Goal: Book appointment/travel/reservation

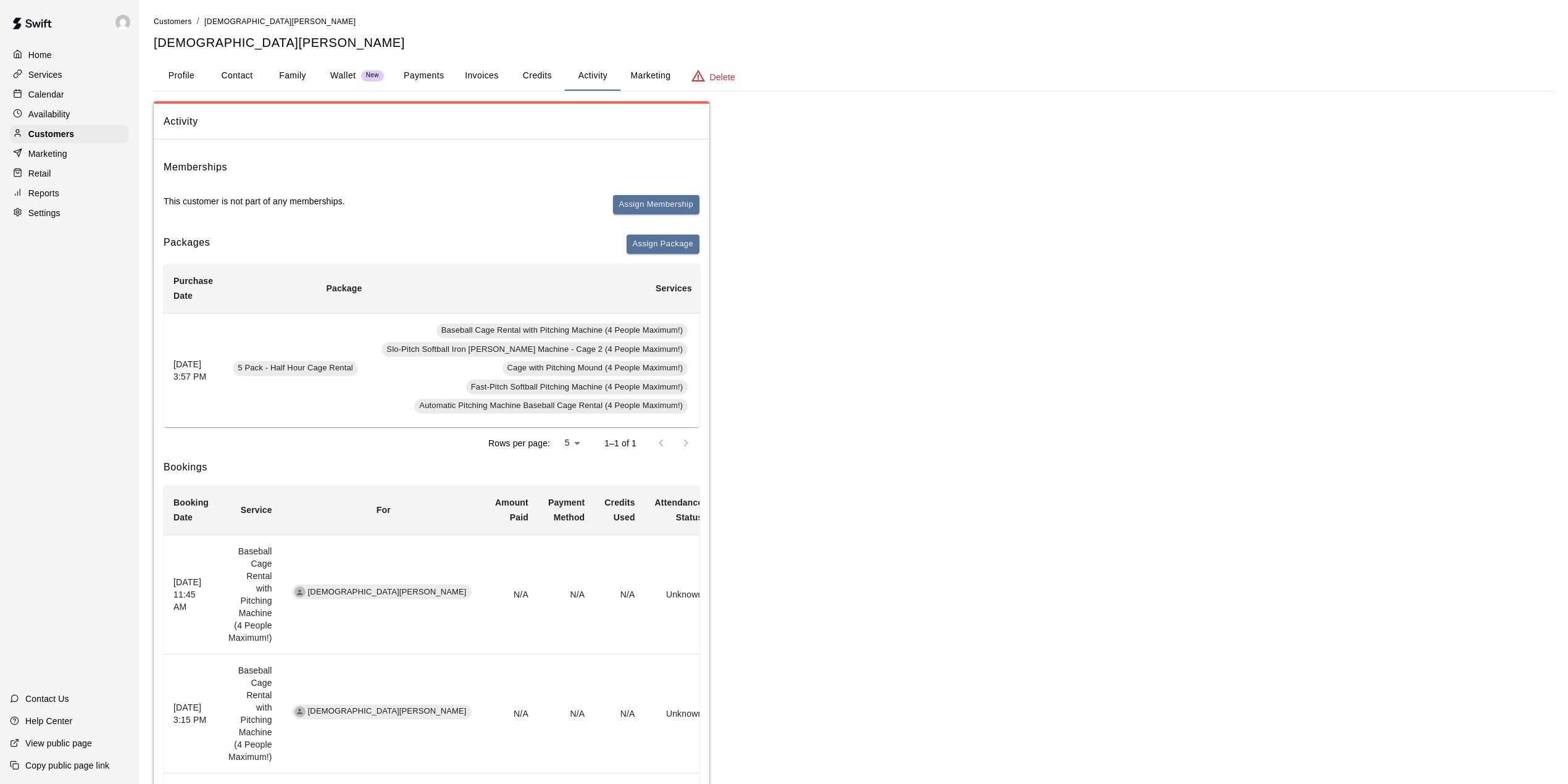
scroll to position [0, 221]
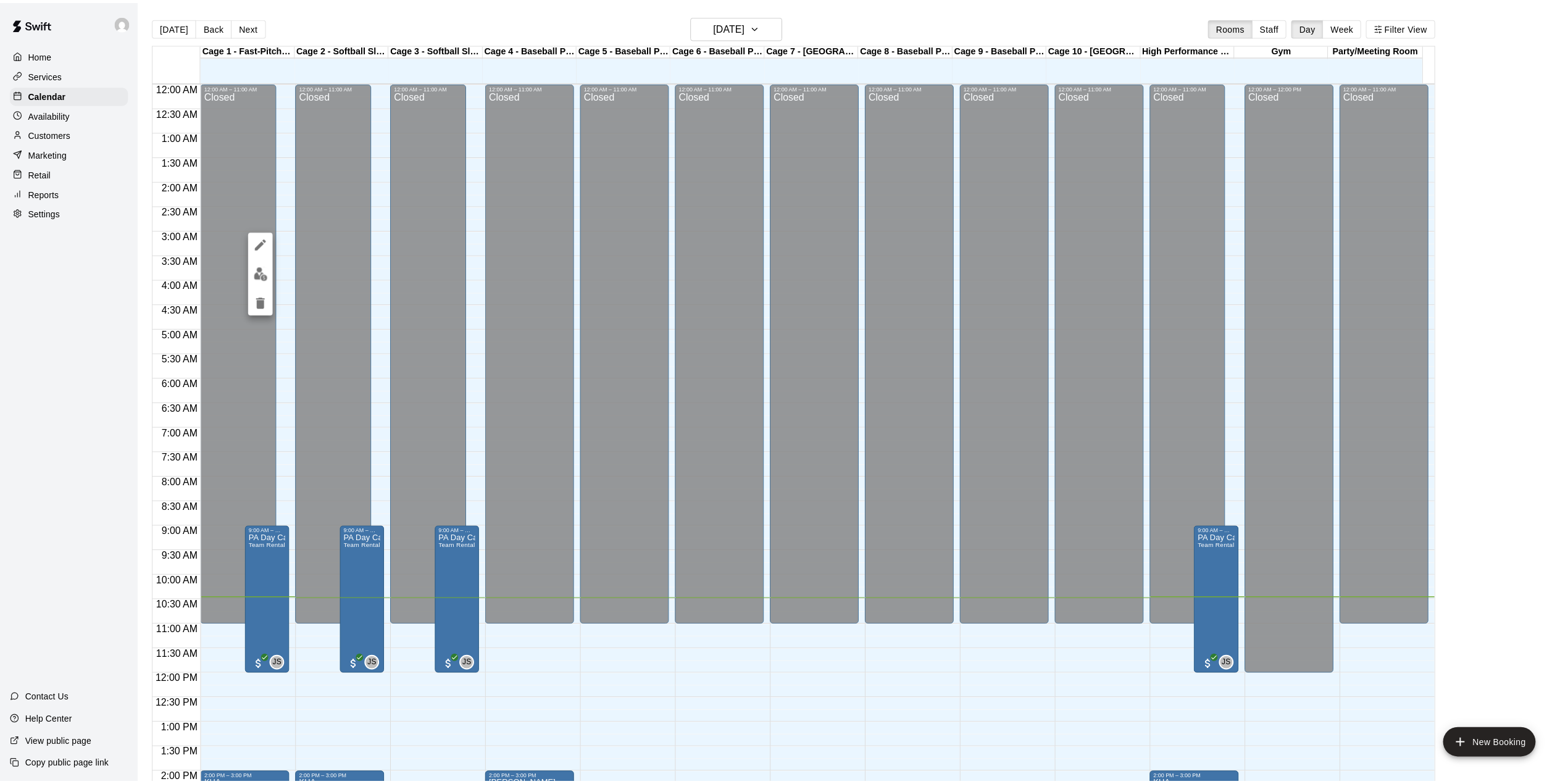
scroll to position [306, 0]
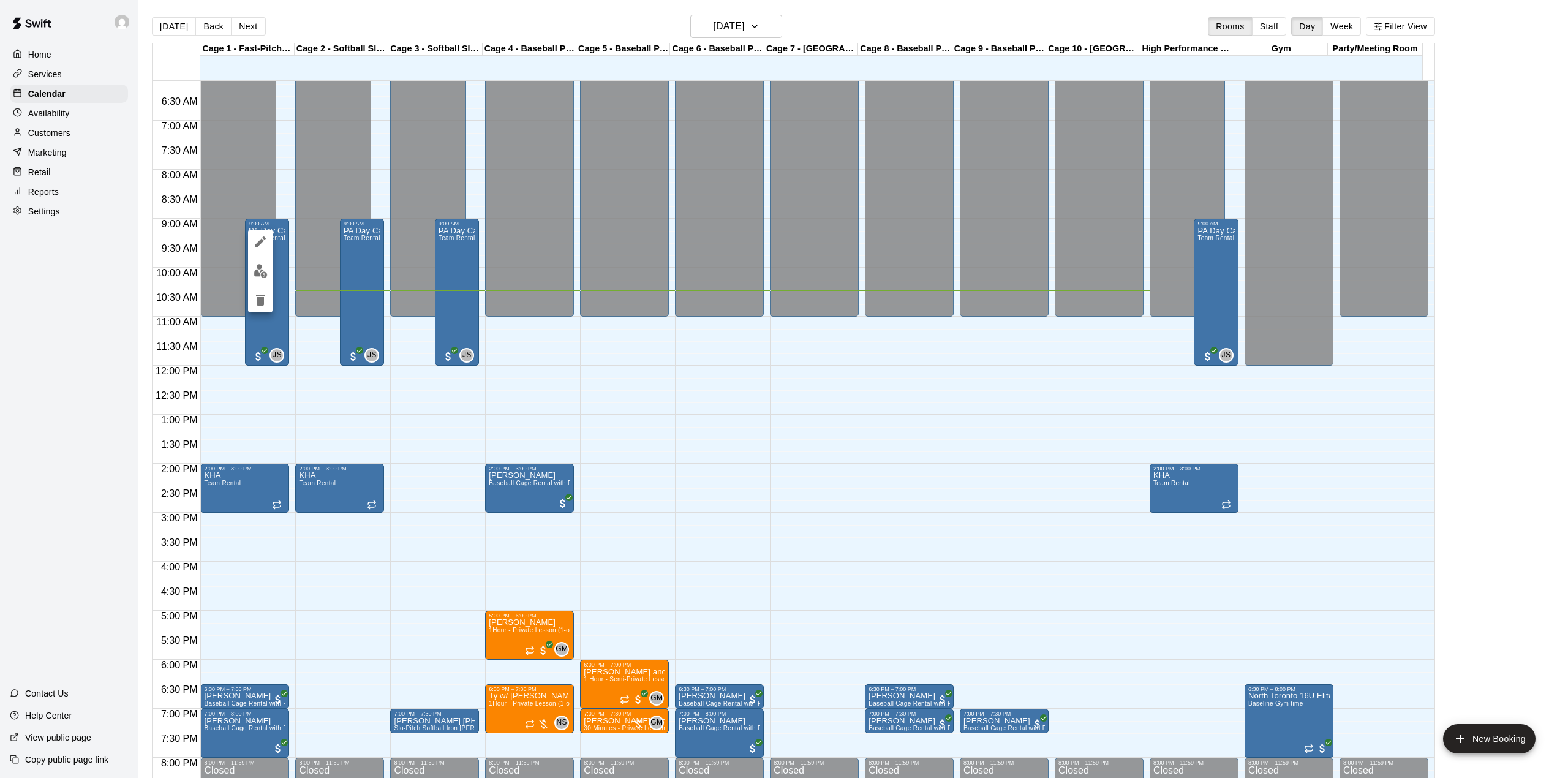
click at [353, 11] on div at bounding box center [784, 389] width 1568 height 778
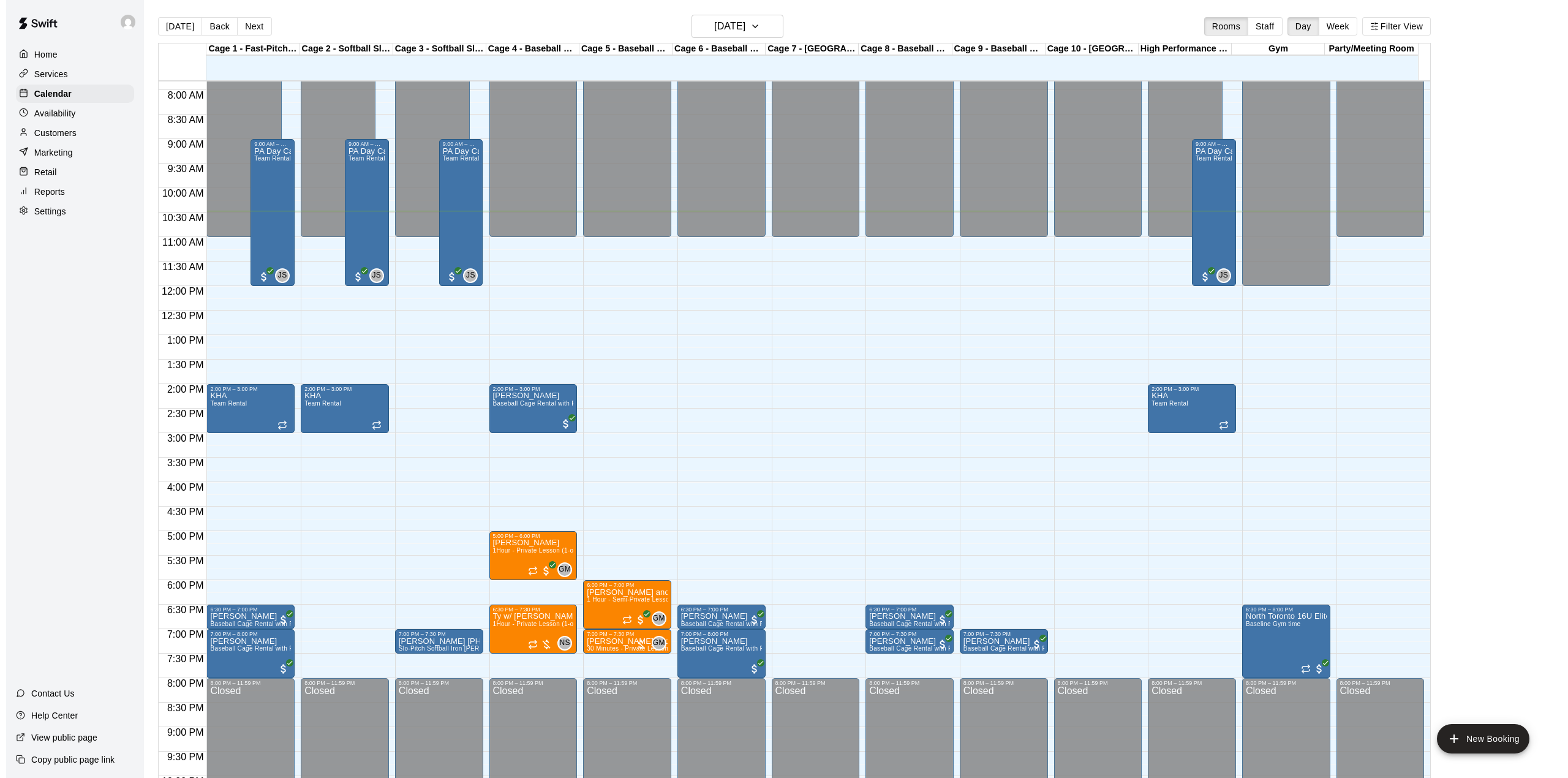
scroll to position [385, 0]
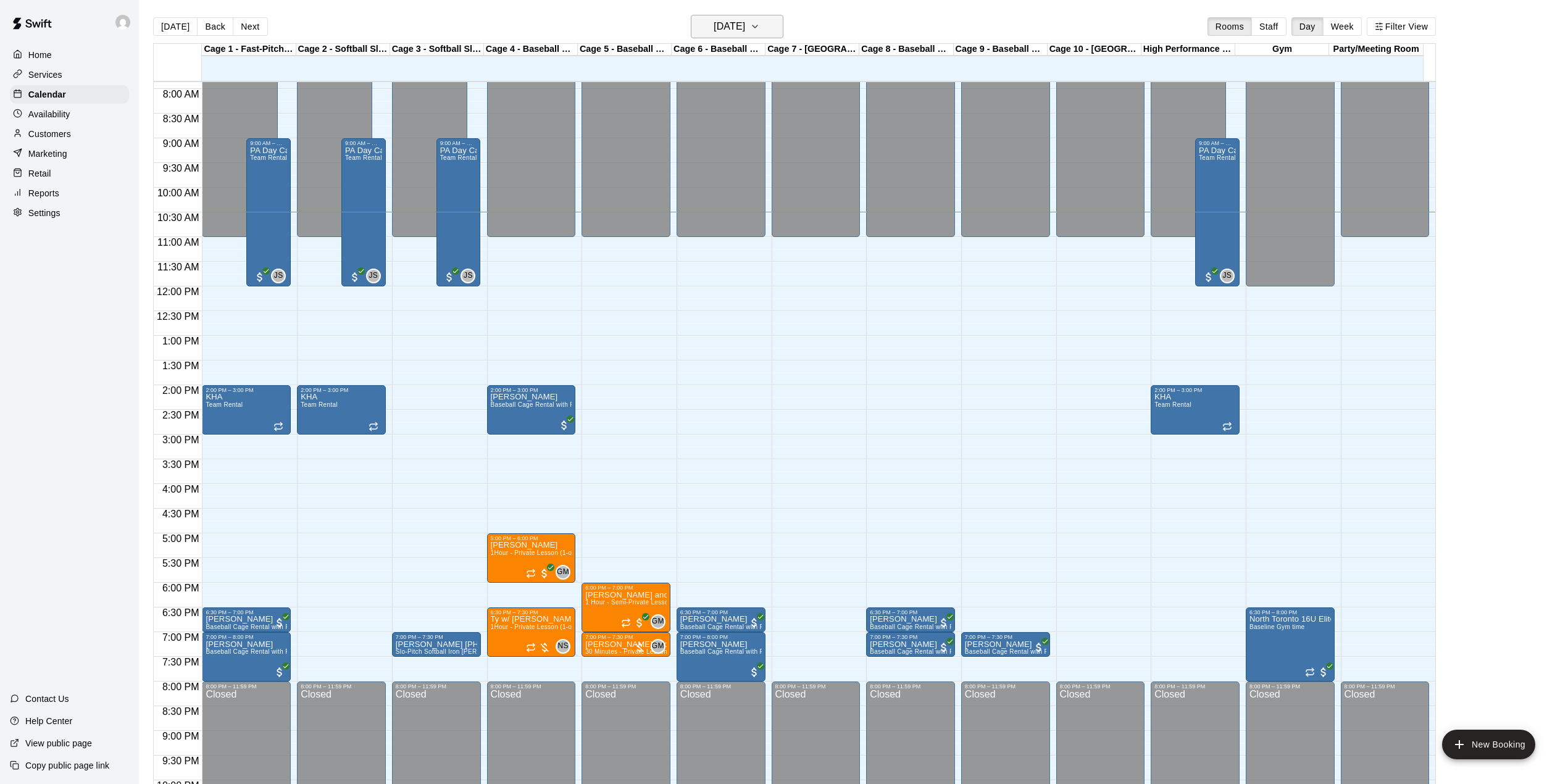
click at [713, 32] on h6 "[DATE]" at bounding box center [729, 27] width 31 height 17
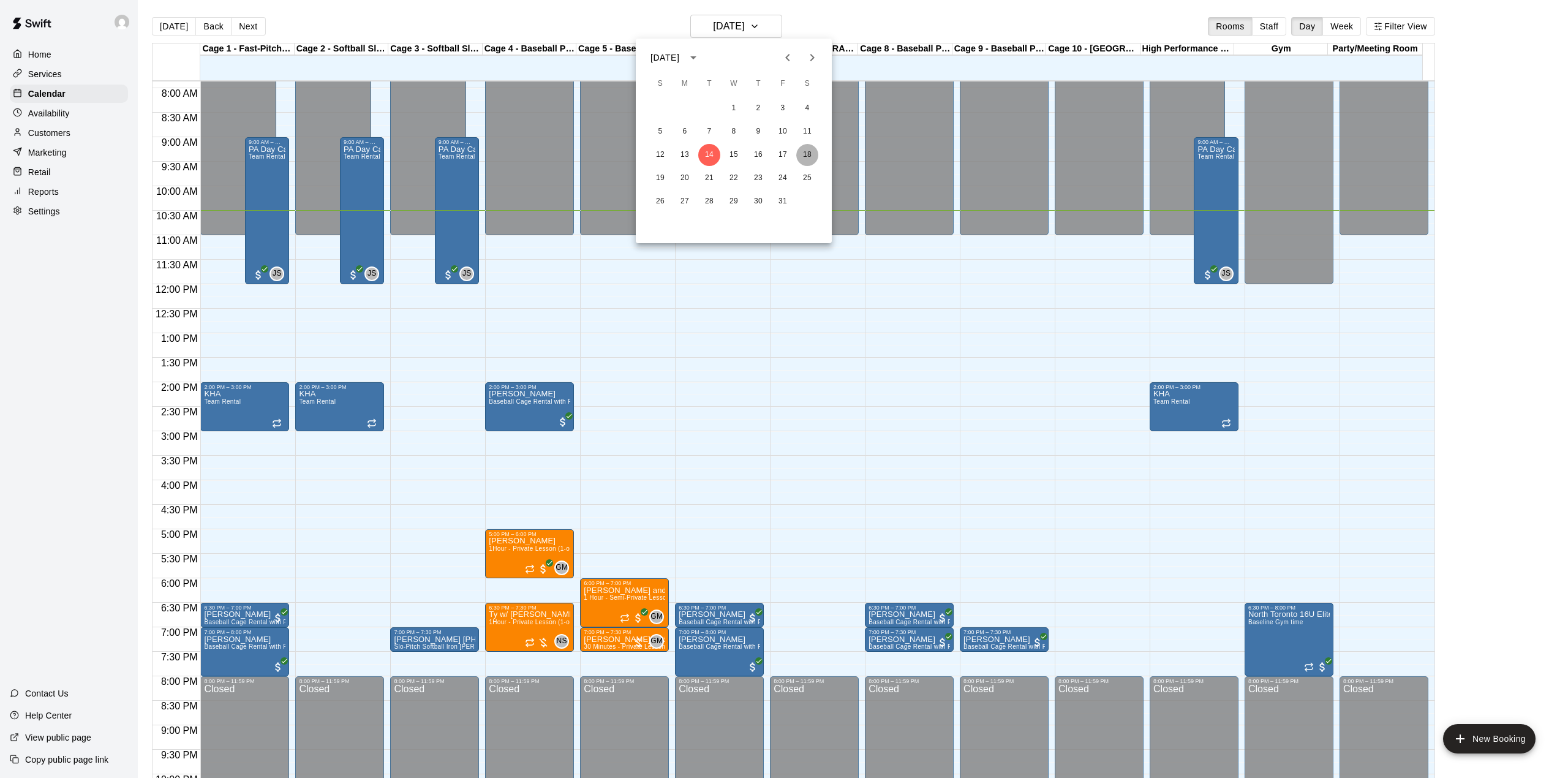
click at [805, 153] on button "18" at bounding box center [807, 155] width 22 height 22
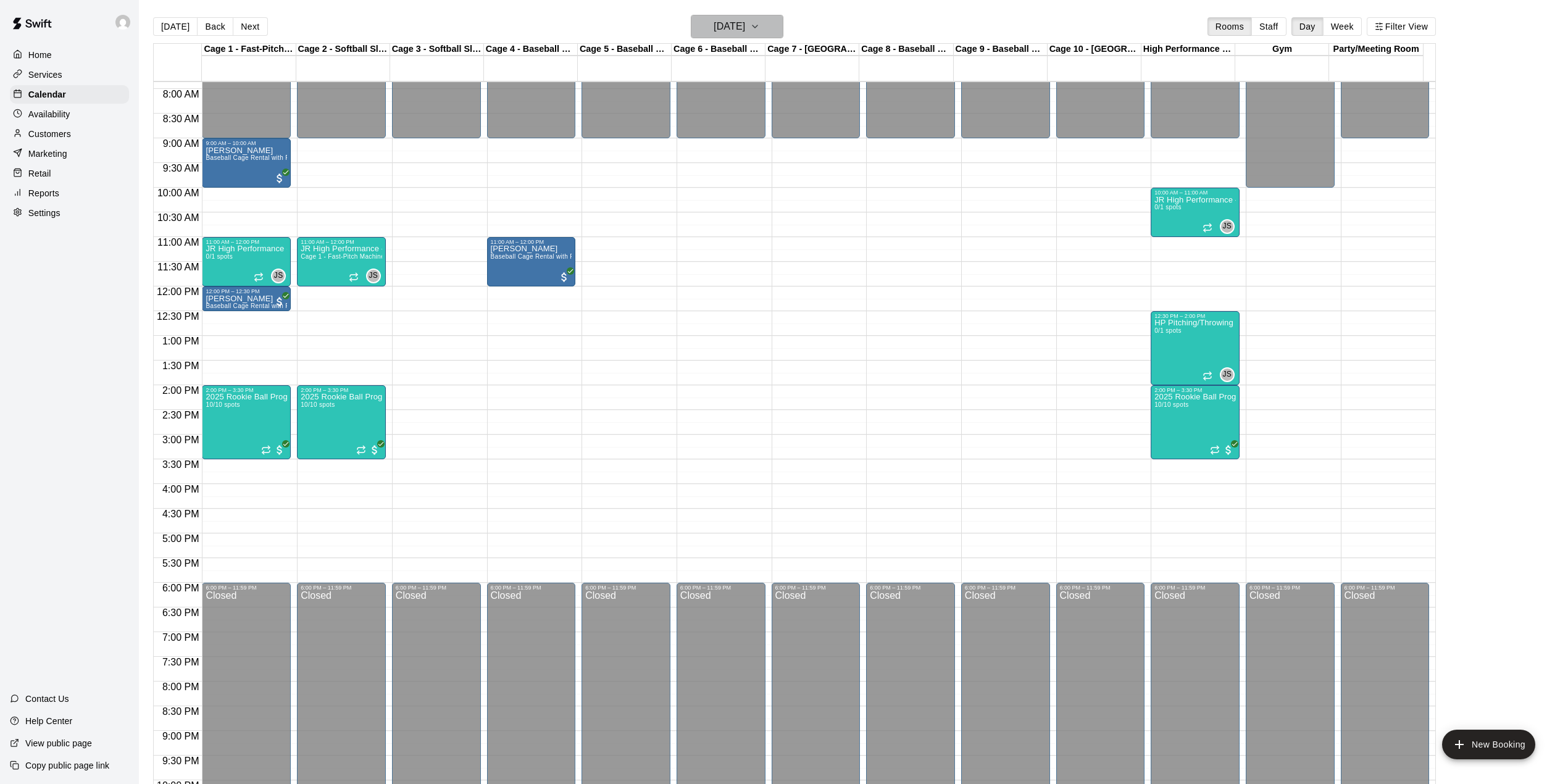
click at [713, 22] on h6 "[DATE]" at bounding box center [729, 27] width 31 height 17
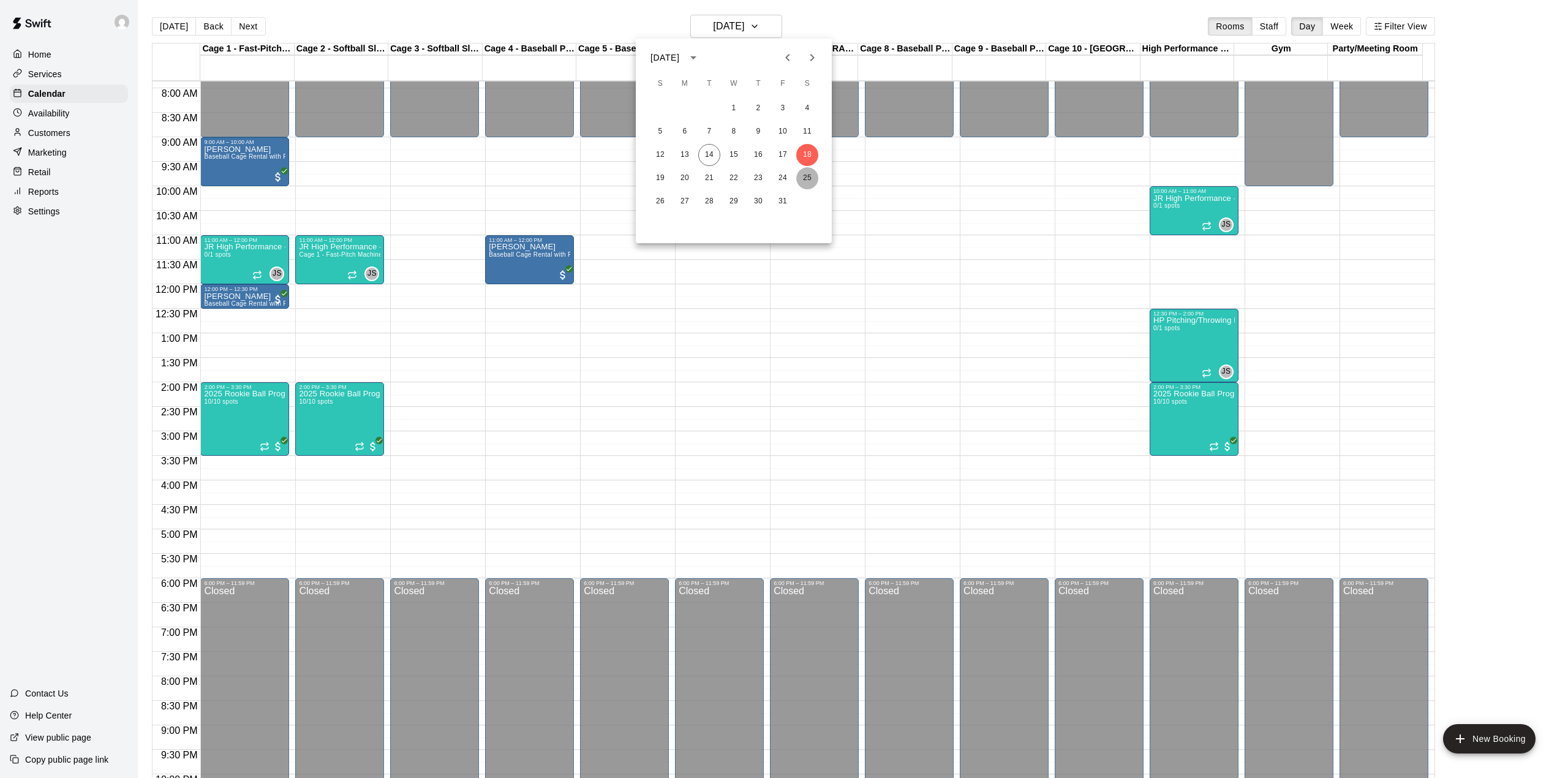
click at [806, 176] on button "25" at bounding box center [807, 178] width 22 height 22
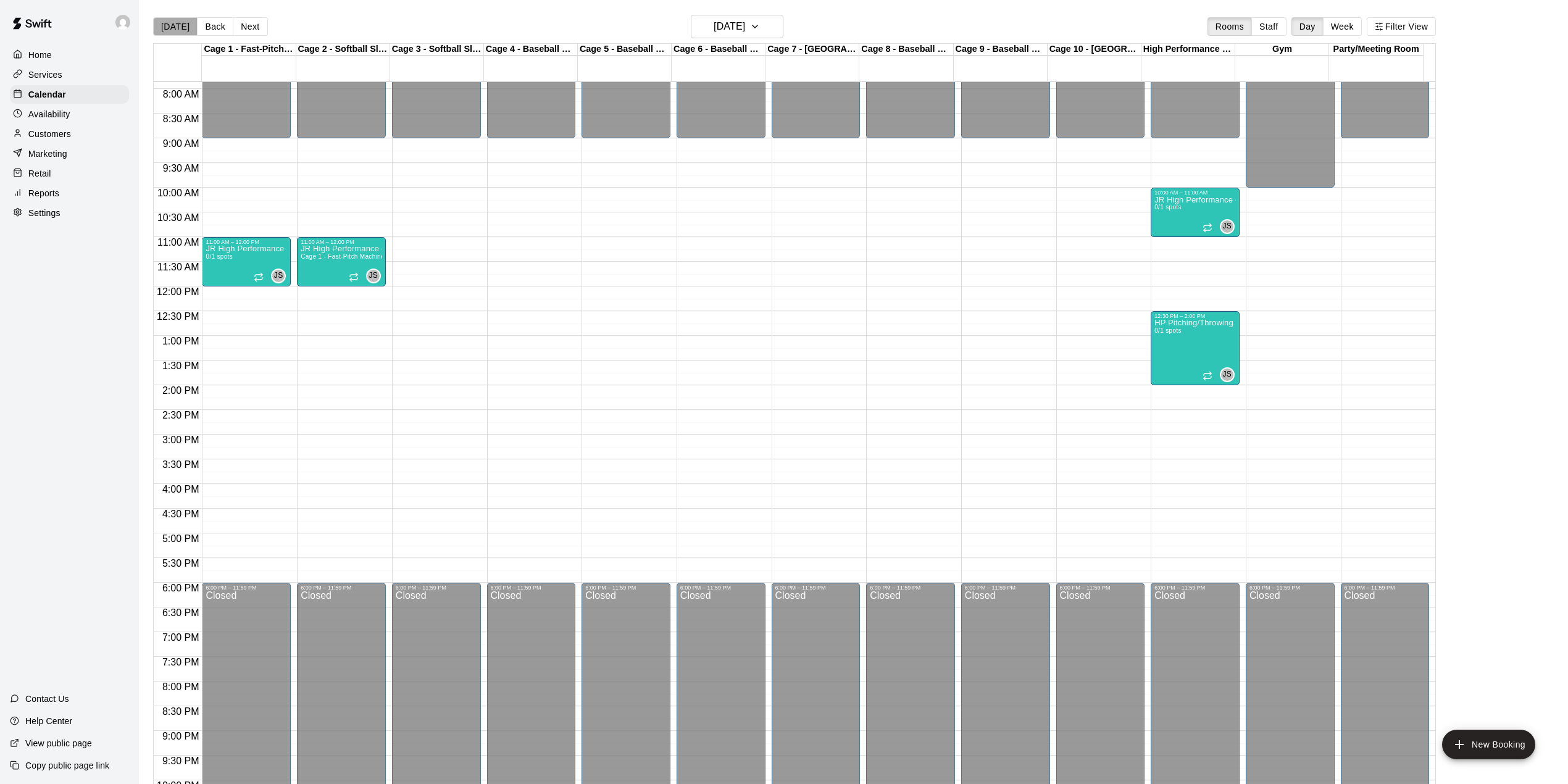
click at [179, 27] on button "[DATE]" at bounding box center [175, 27] width 44 height 18
click at [179, 27] on div "[DATE] Back [DATE][DATE] Rooms Staff Day Week Filter View Cage 1 - Fast-Pitch M…" at bounding box center [794, 406] width 1282 height 784
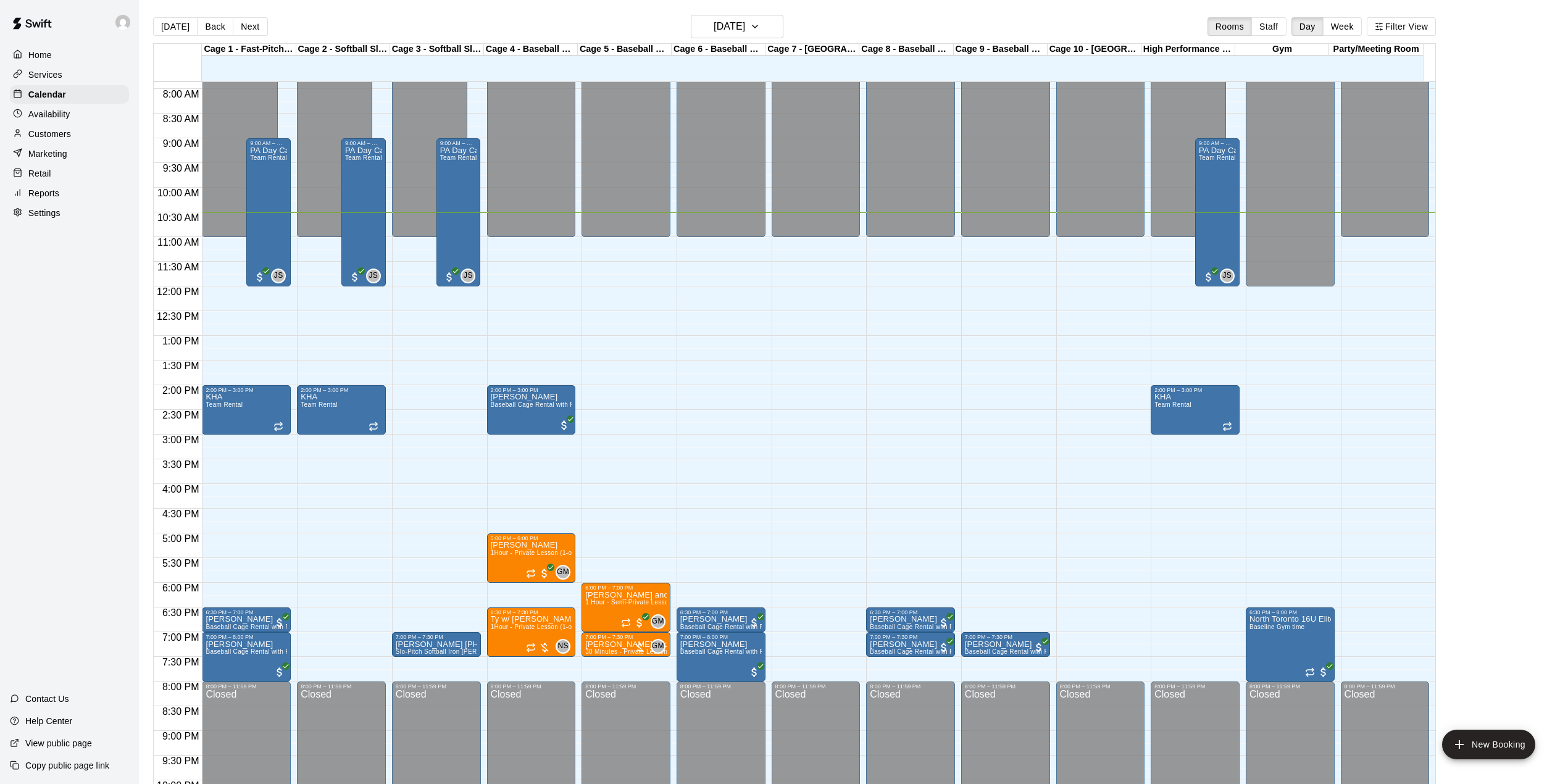
click at [761, 12] on main "[DATE] Back [DATE][DATE] Rooms Staff Day Week Filter View Cage 1 - Fast-Pitch M…" at bounding box center [853, 402] width 1429 height 804
click at [745, 26] on h6 "[DATE]" at bounding box center [729, 27] width 31 height 17
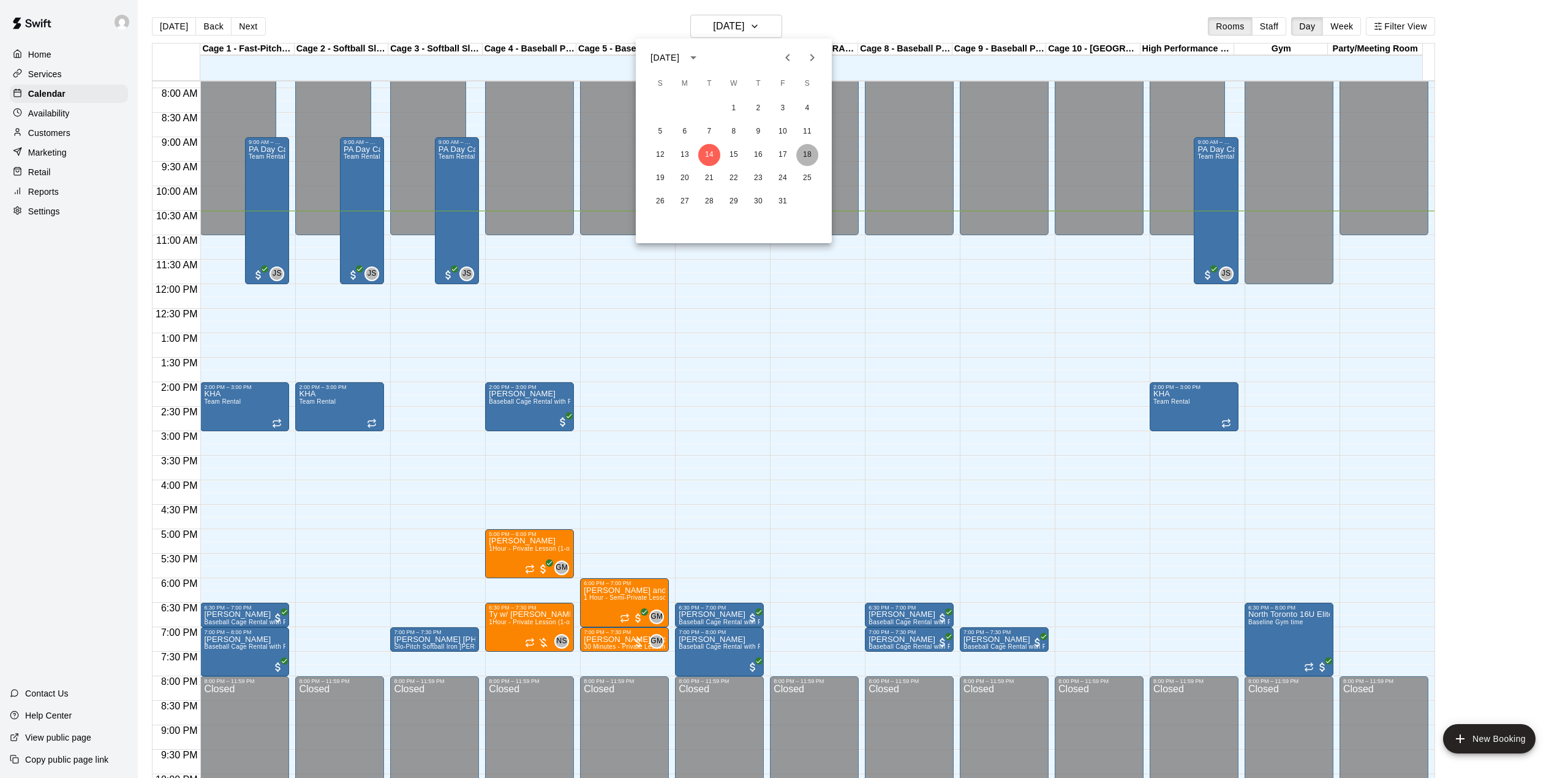
click at [806, 149] on button "18" at bounding box center [807, 155] width 22 height 22
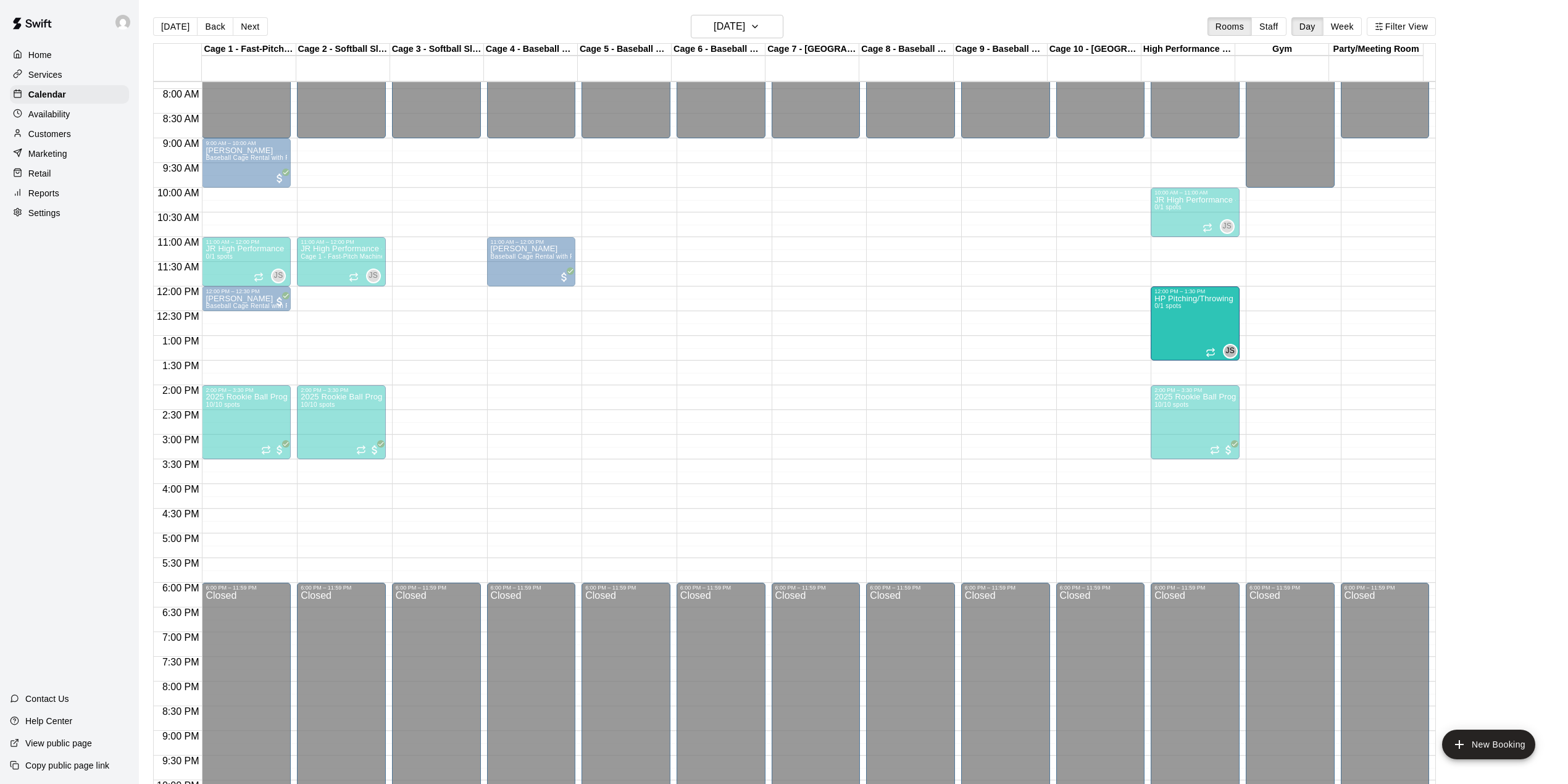
drag, startPoint x: 1174, startPoint y: 350, endPoint x: 1179, endPoint y: 326, distance: 24.5
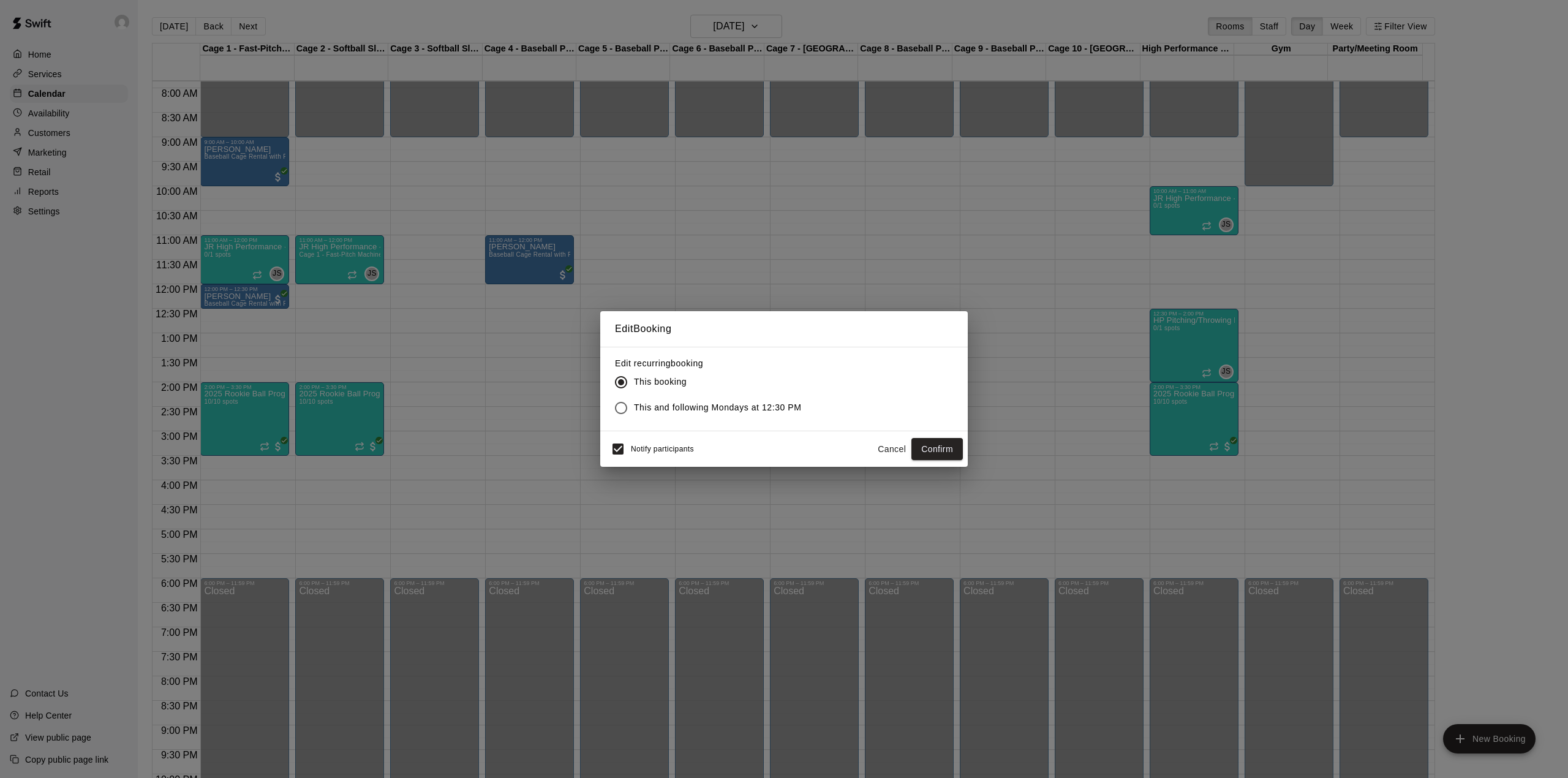
click at [635, 403] on span "This and following Mondays at 12:30 PM" at bounding box center [718, 407] width 167 height 13
click at [951, 439] on button "Confirm" at bounding box center [937, 449] width 51 height 23
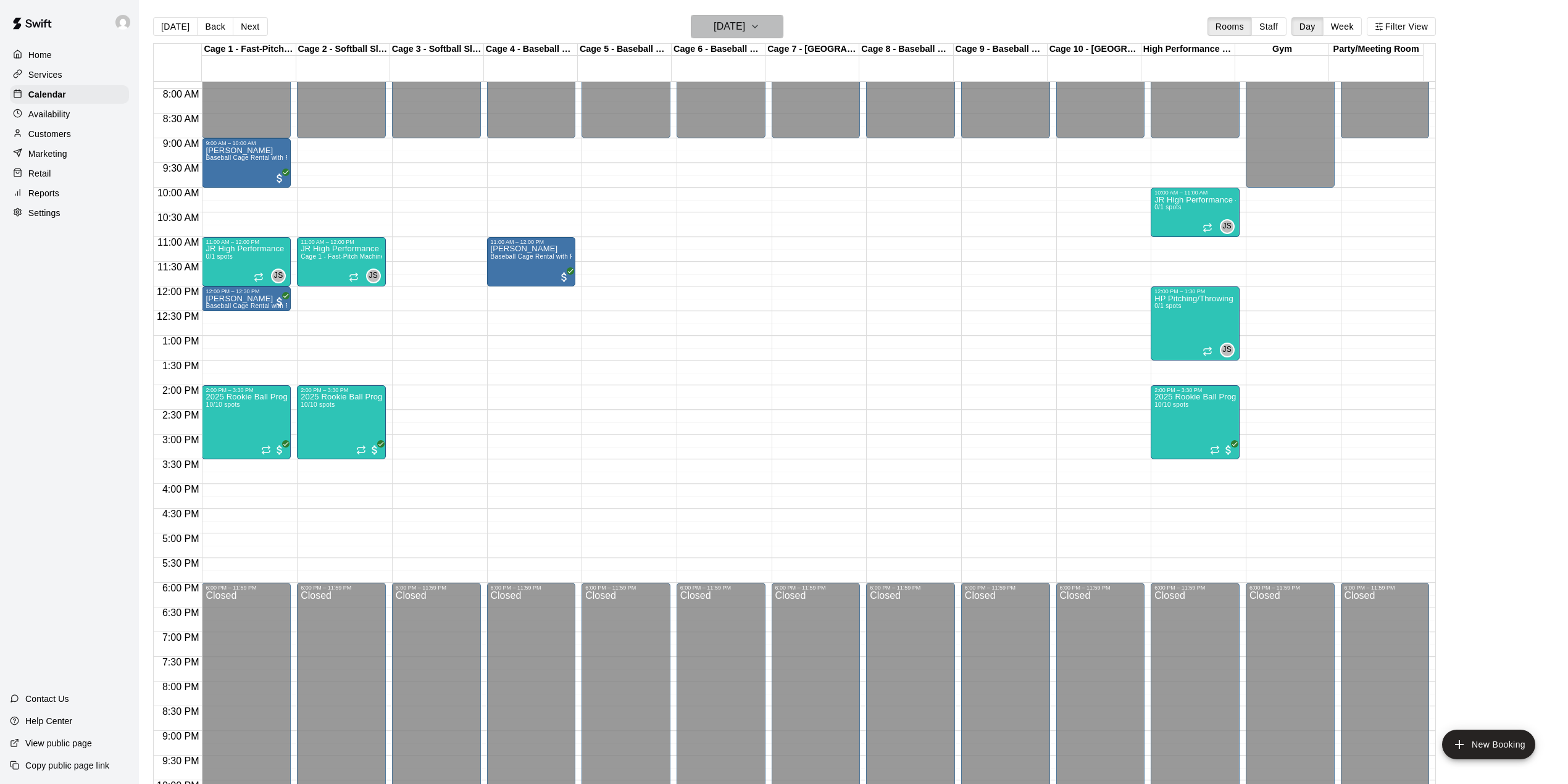
click at [721, 20] on h6 "[DATE]" at bounding box center [729, 27] width 31 height 17
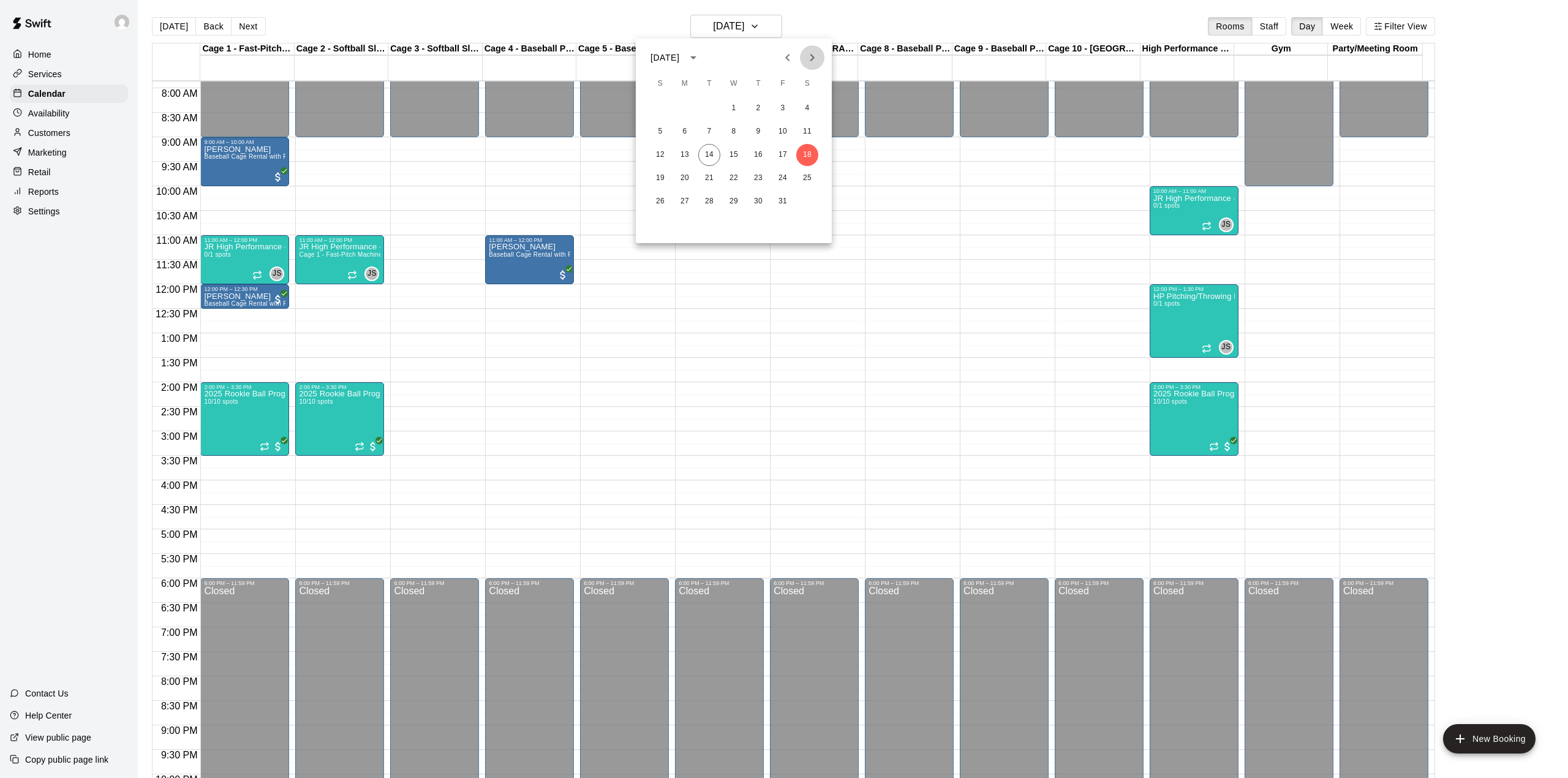
click at [813, 45] on button "Next month" at bounding box center [812, 57] width 24 height 24
click at [805, 131] on button "10" at bounding box center [807, 131] width 22 height 22
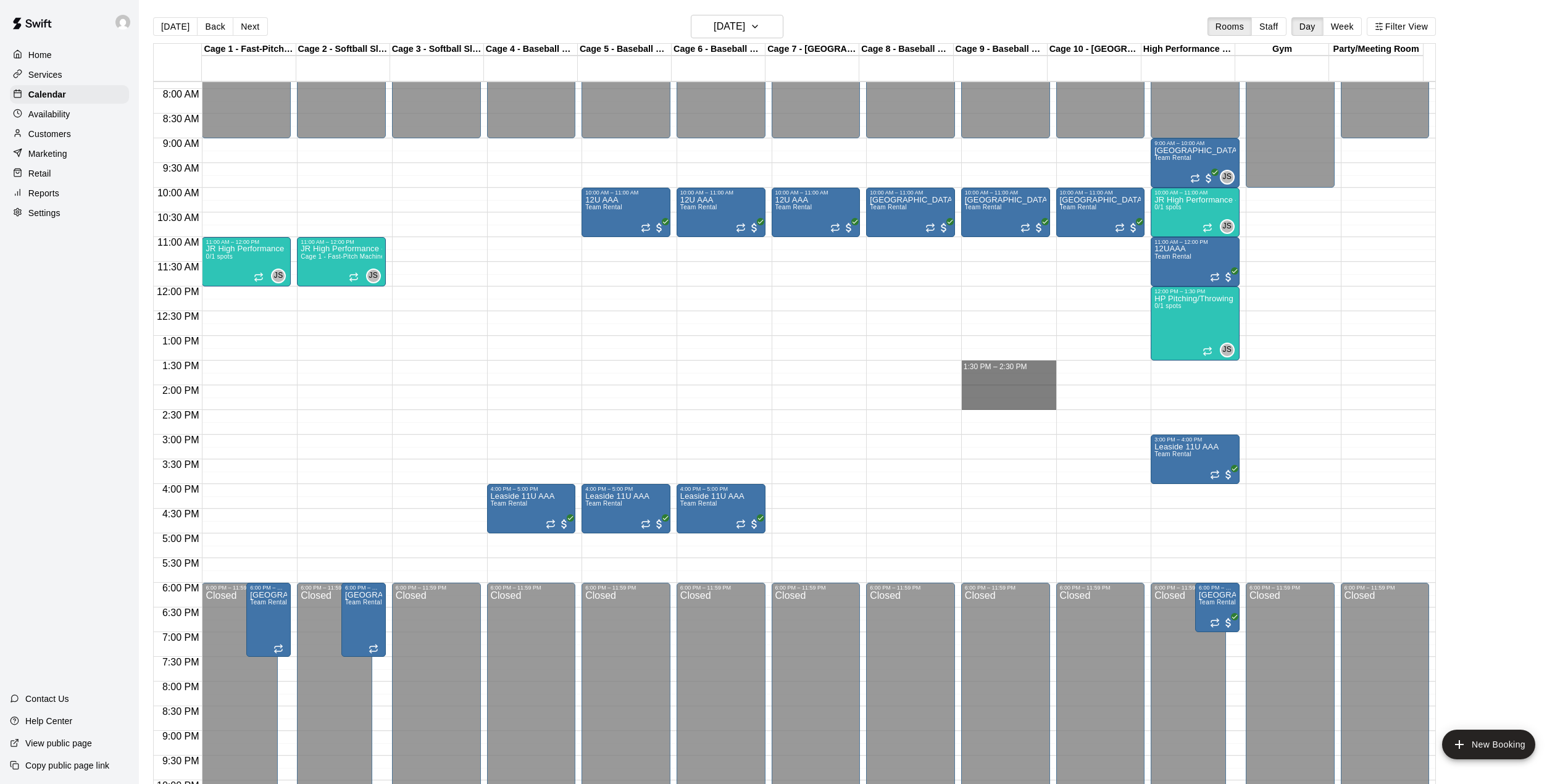
drag, startPoint x: 1007, startPoint y: 367, endPoint x: 1009, endPoint y: 406, distance: 39.1
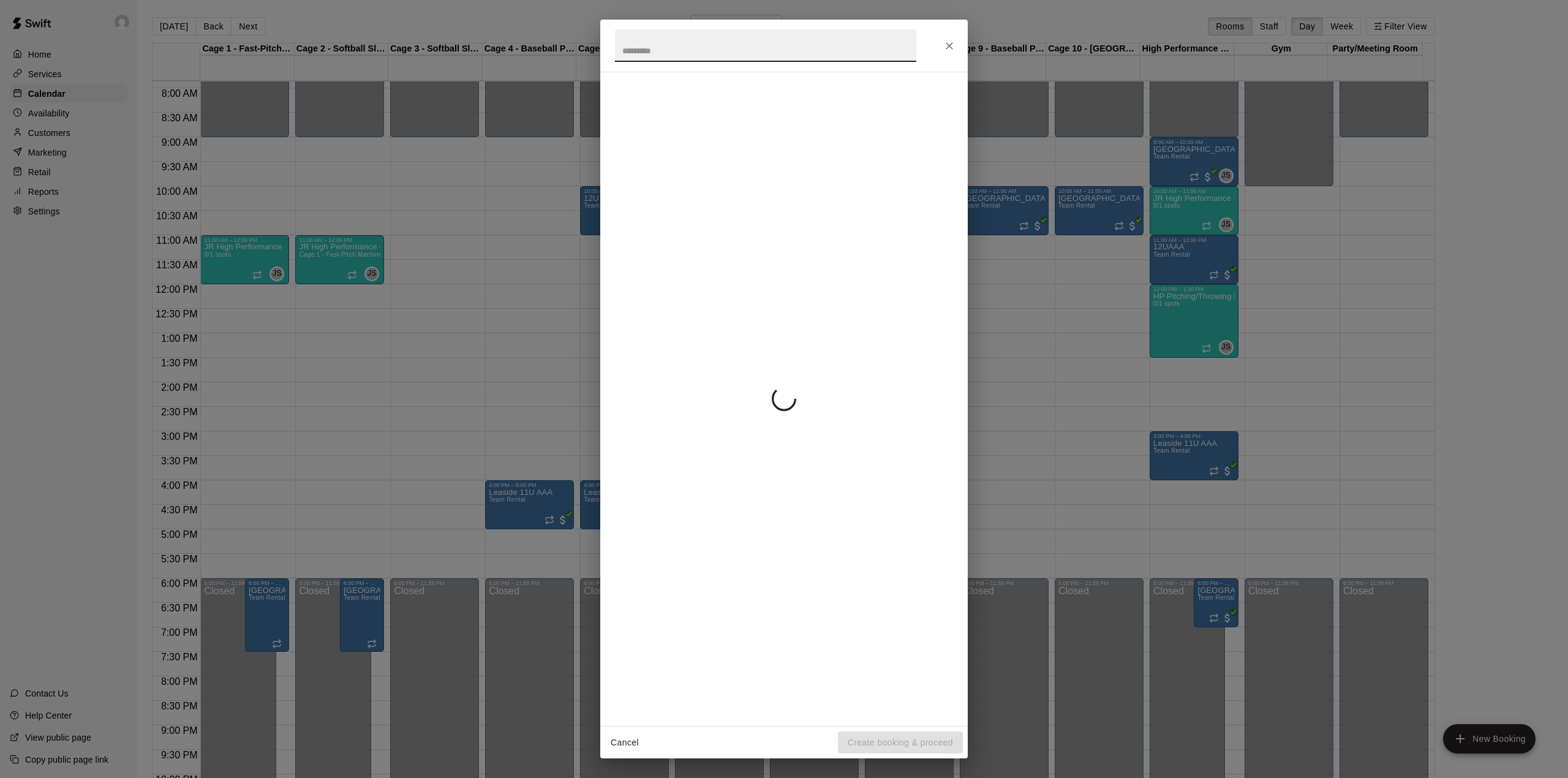
click at [1118, 380] on div "Cancel Create booking & proceed" at bounding box center [784, 389] width 1568 height 778
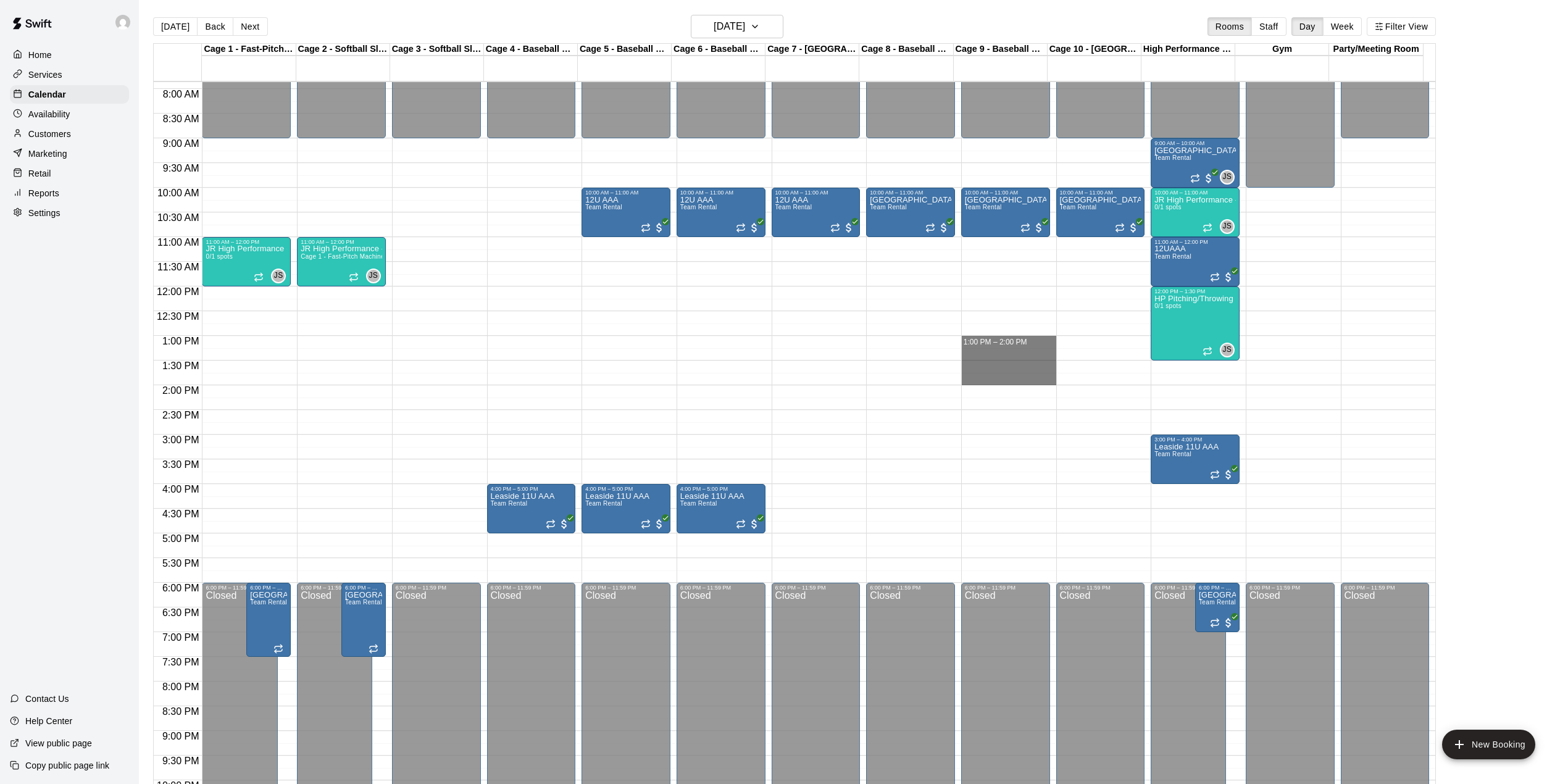
drag, startPoint x: 1018, startPoint y: 341, endPoint x: 1020, endPoint y: 379, distance: 38.1
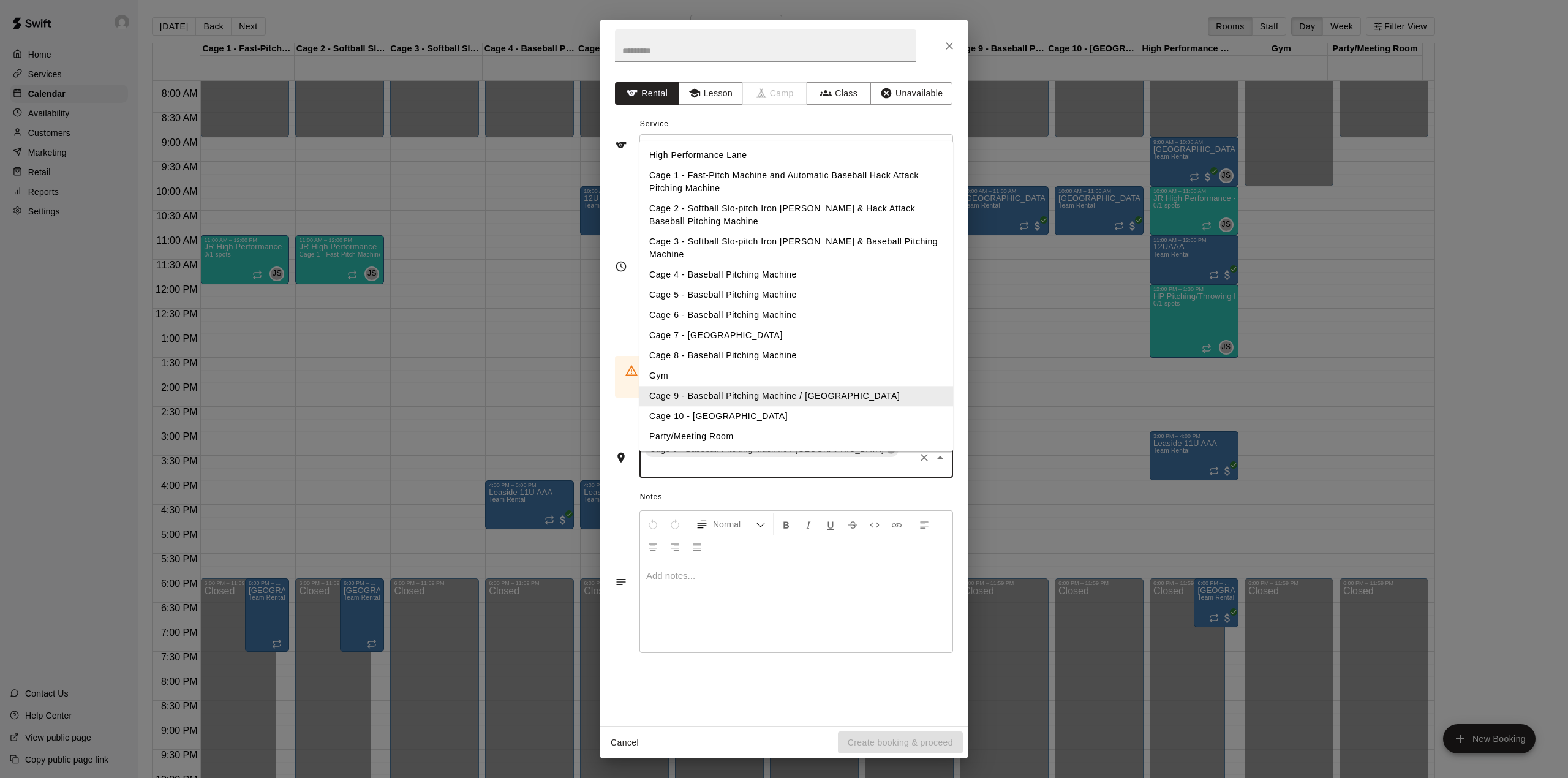
click at [893, 459] on input "text" at bounding box center [778, 467] width 270 height 15
click at [798, 406] on li "Cage 10 - [GEOGRAPHIC_DATA]" at bounding box center [796, 416] width 314 height 20
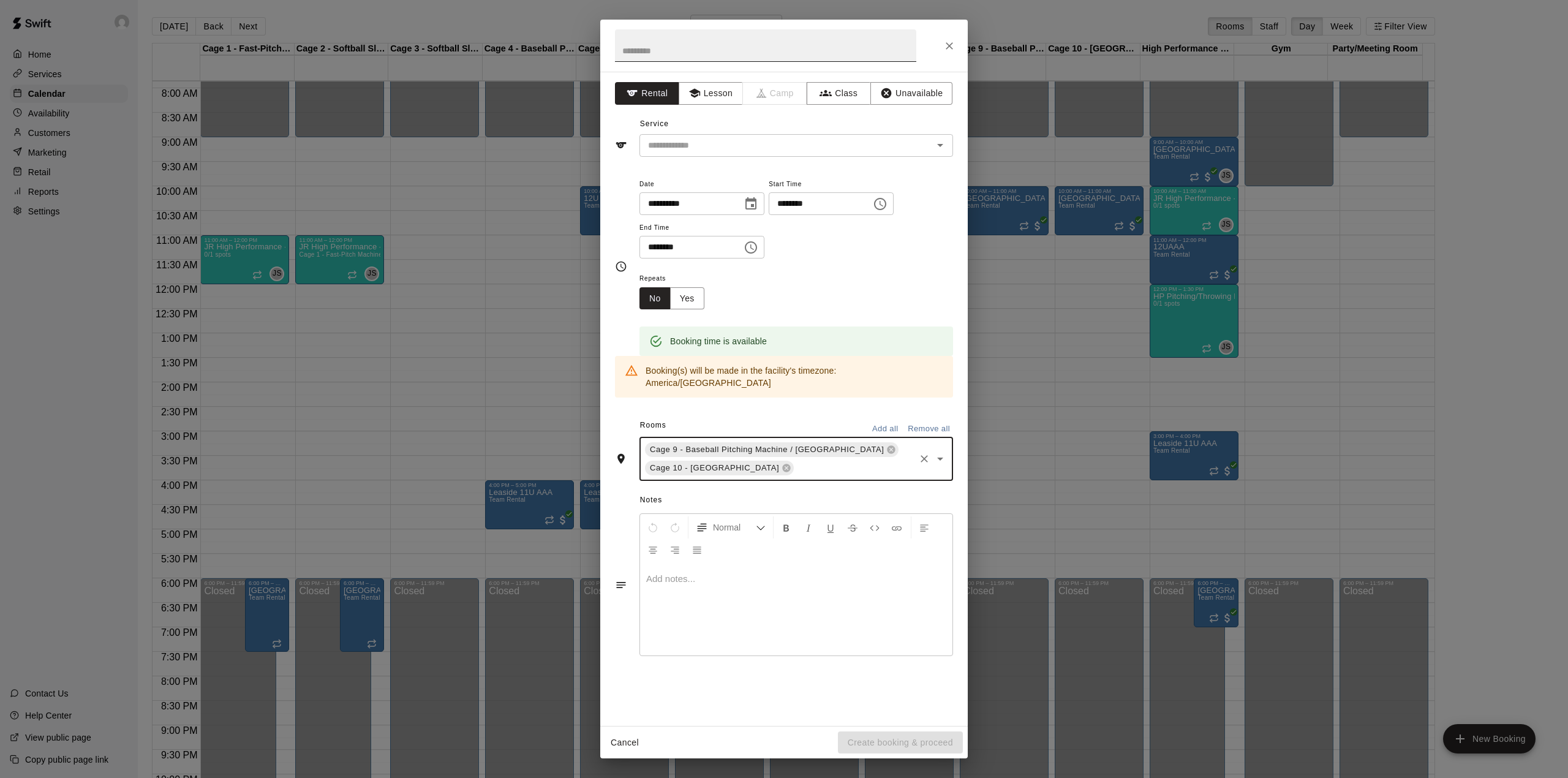
click at [709, 50] on input "text" at bounding box center [766, 45] width 302 height 32
type input "**********"
click at [684, 302] on button "Yes" at bounding box center [687, 299] width 34 height 23
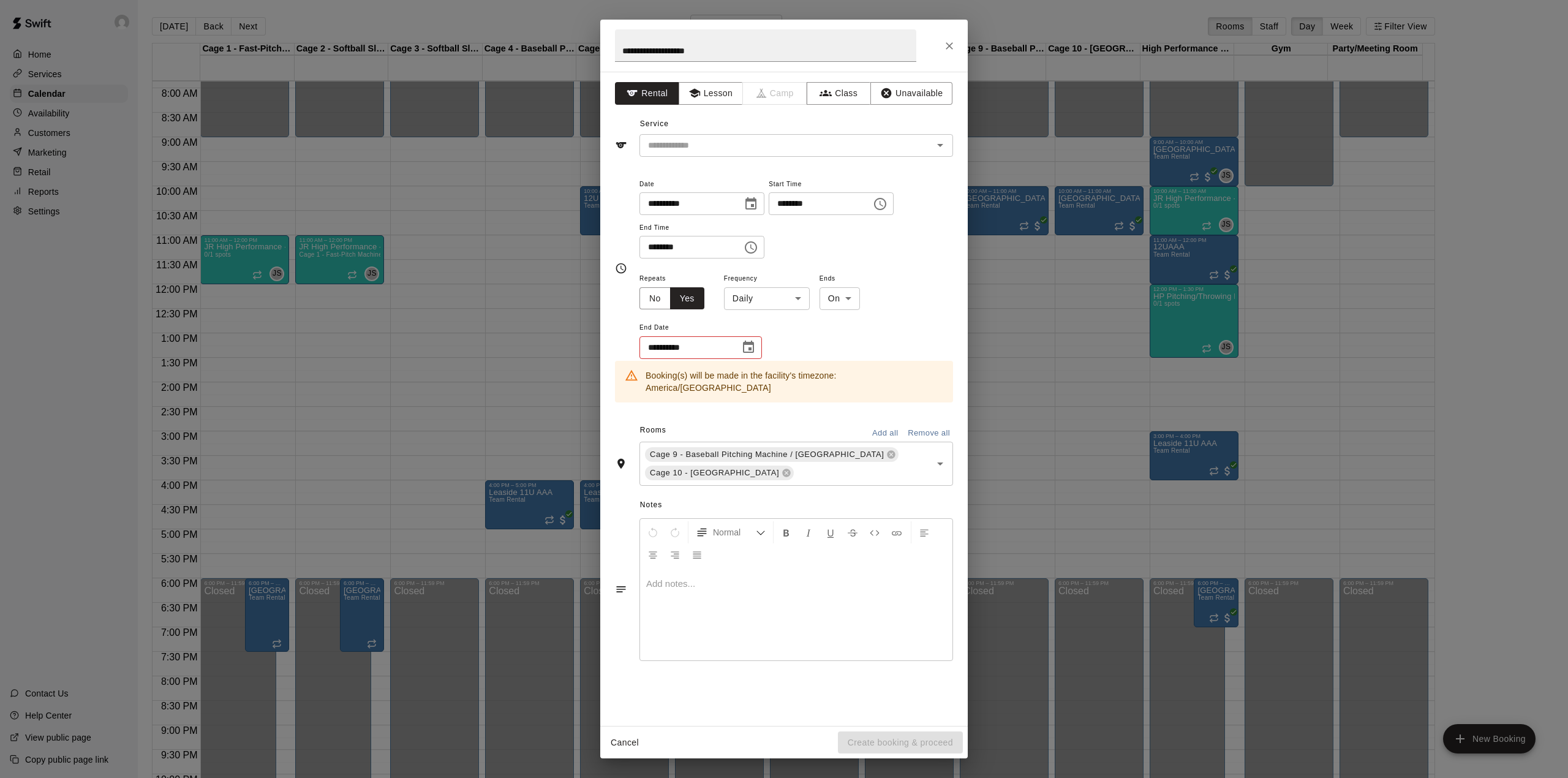
click at [749, 305] on body "Home Services Calendar Availability Customers Marketing Retail Reports Settings…" at bounding box center [784, 399] width 1568 height 798
click at [765, 345] on li "Weekly [DATE]" at bounding box center [767, 345] width 153 height 20
type input "******"
click at [751, 345] on icon "Choose date" at bounding box center [749, 347] width 11 height 12
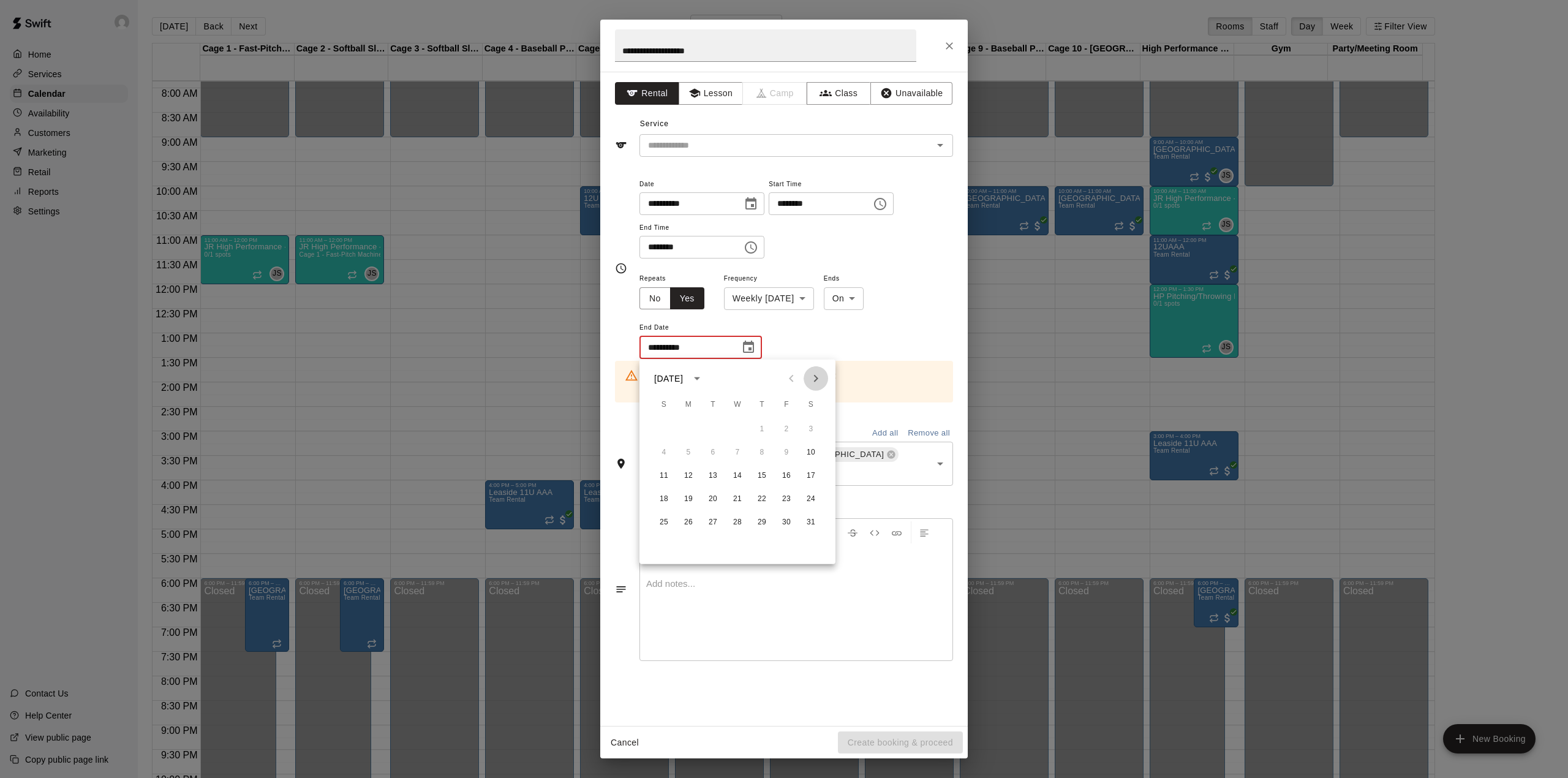
click at [817, 382] on icon "Next month" at bounding box center [815, 378] width 14 height 14
click at [806, 447] on button "14" at bounding box center [810, 452] width 22 height 22
type input "**********"
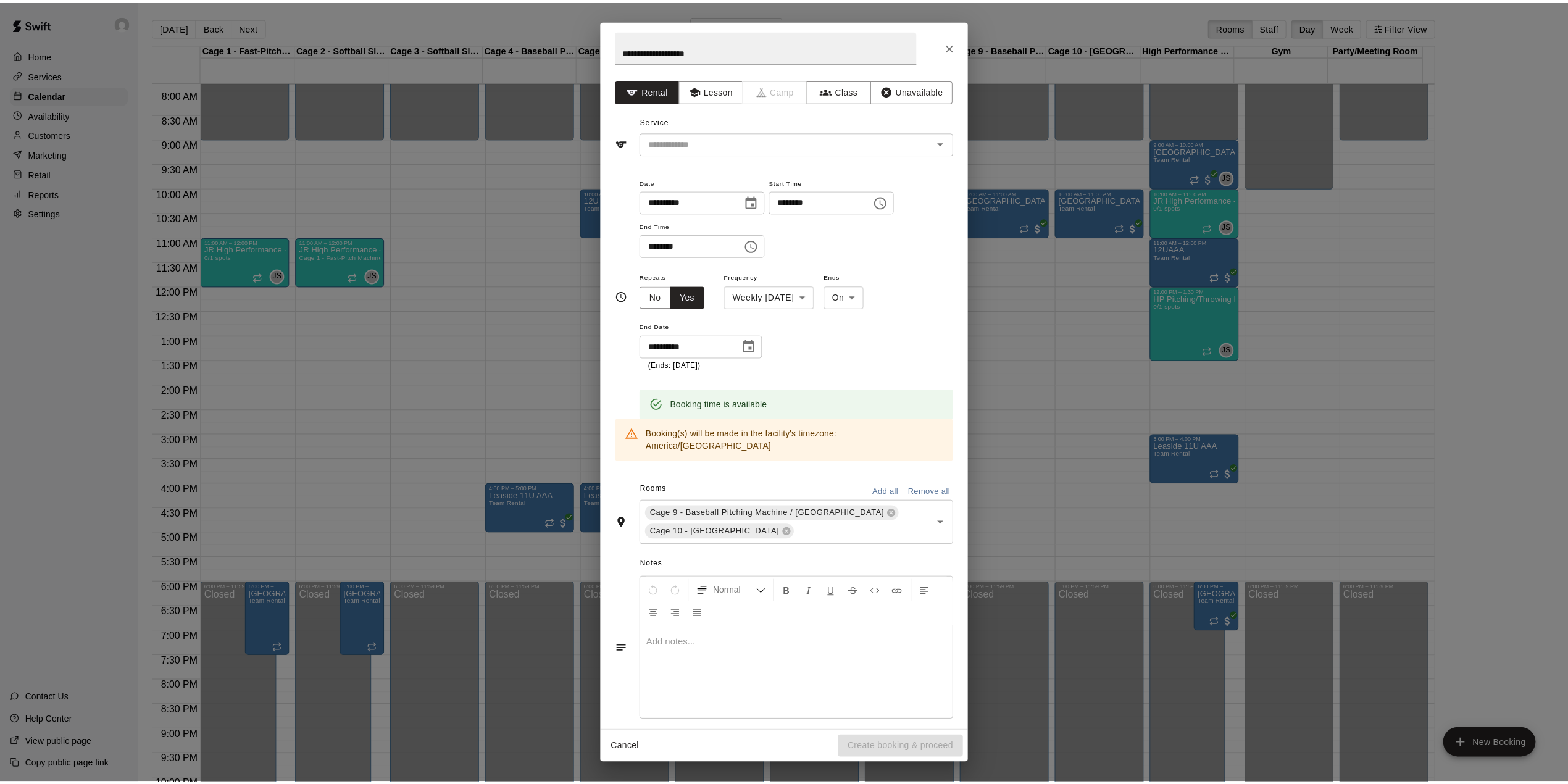
scroll to position [5, 0]
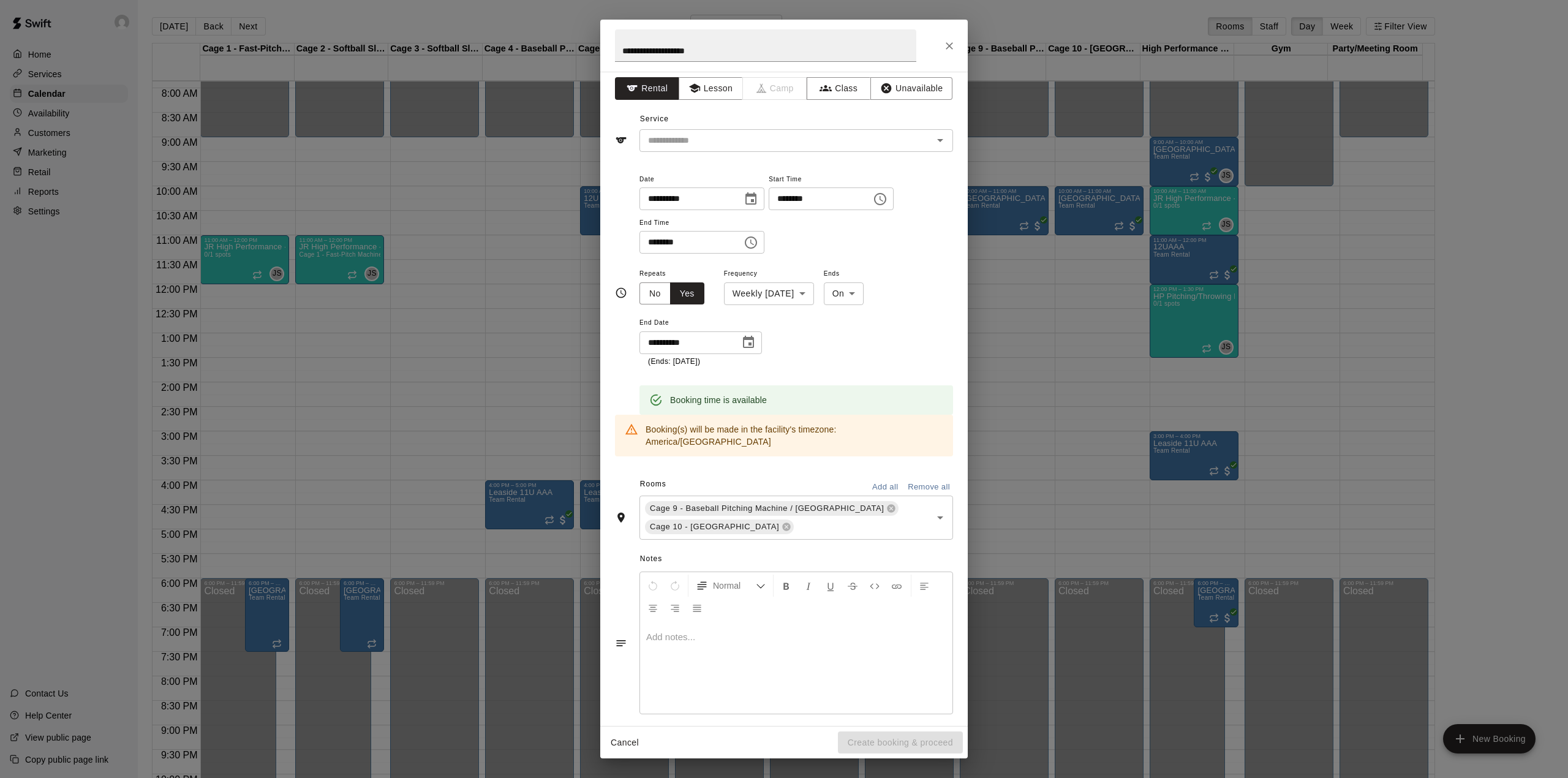
click at [847, 430] on div "Booking(s) will be made in the facility's timezone: [GEOGRAPHIC_DATA]/[GEOGRAPH…" at bounding box center [794, 435] width 298 height 34
click at [765, 140] on input "text" at bounding box center [778, 140] width 270 height 15
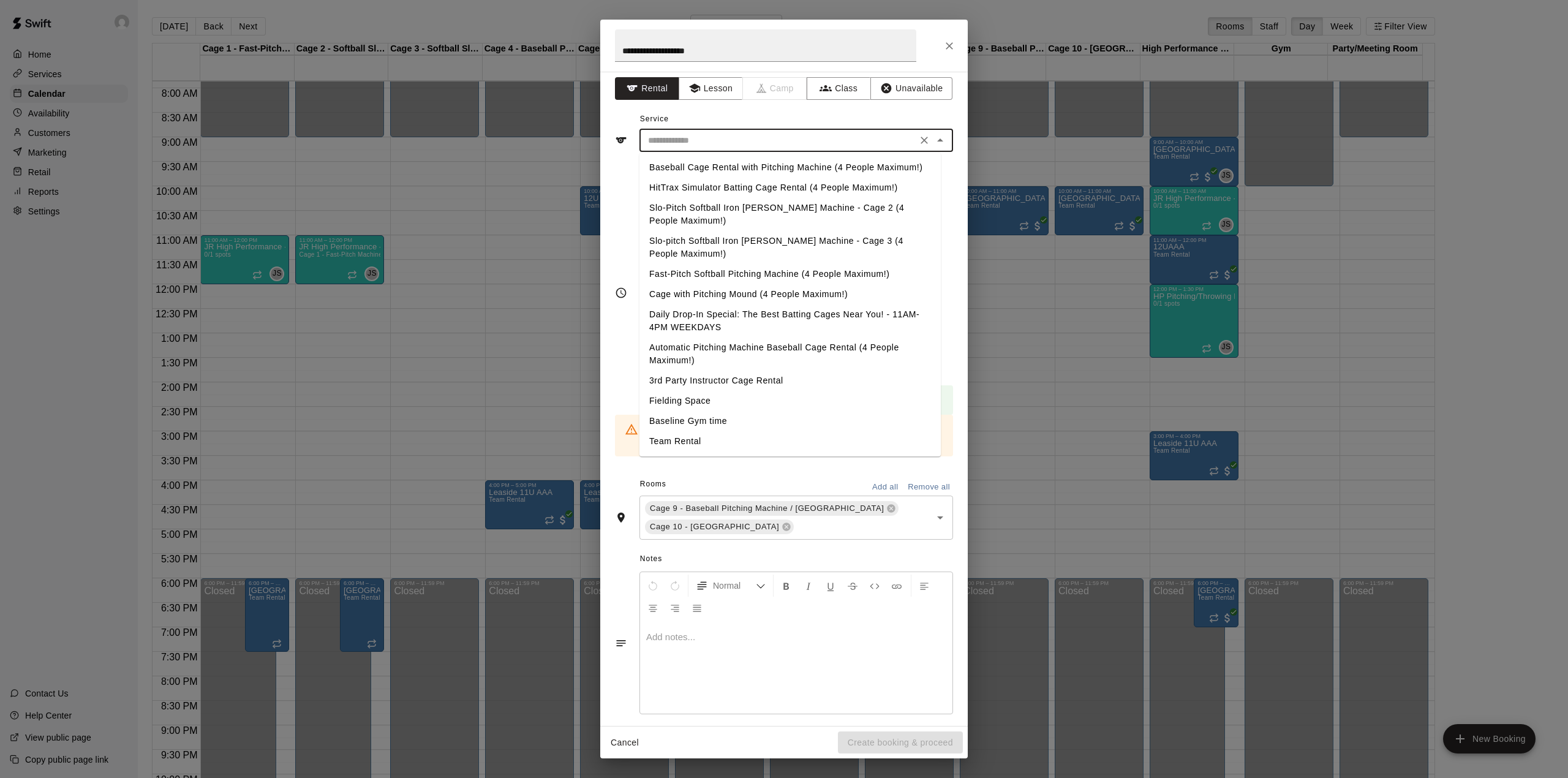
click at [714, 431] on li "Team Rental" at bounding box center [790, 441] width 302 height 20
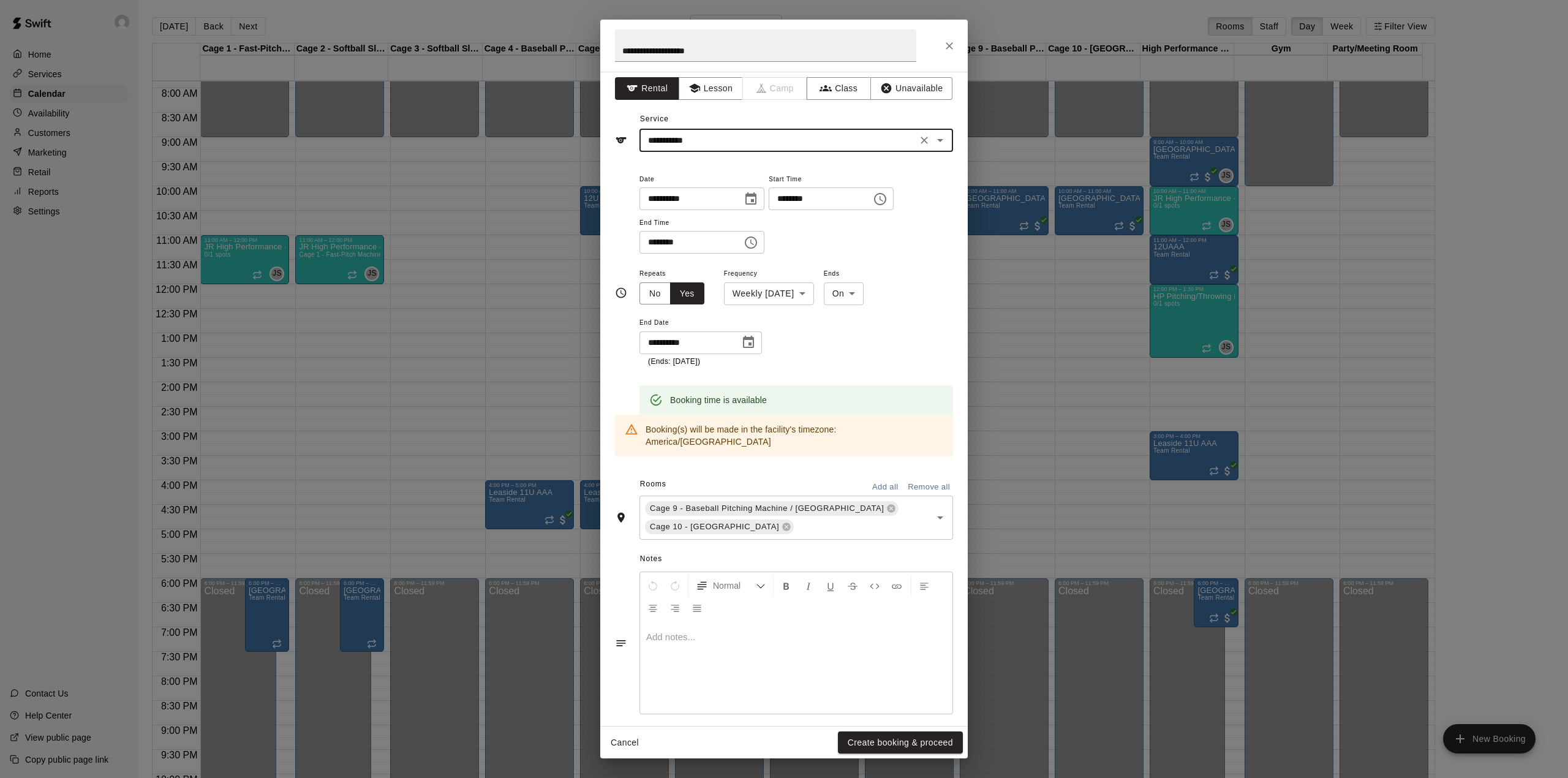
click at [721, 126] on div "**********" at bounding box center [784, 130] width 338 height 42
click at [723, 142] on input "**********" at bounding box center [778, 140] width 270 height 15
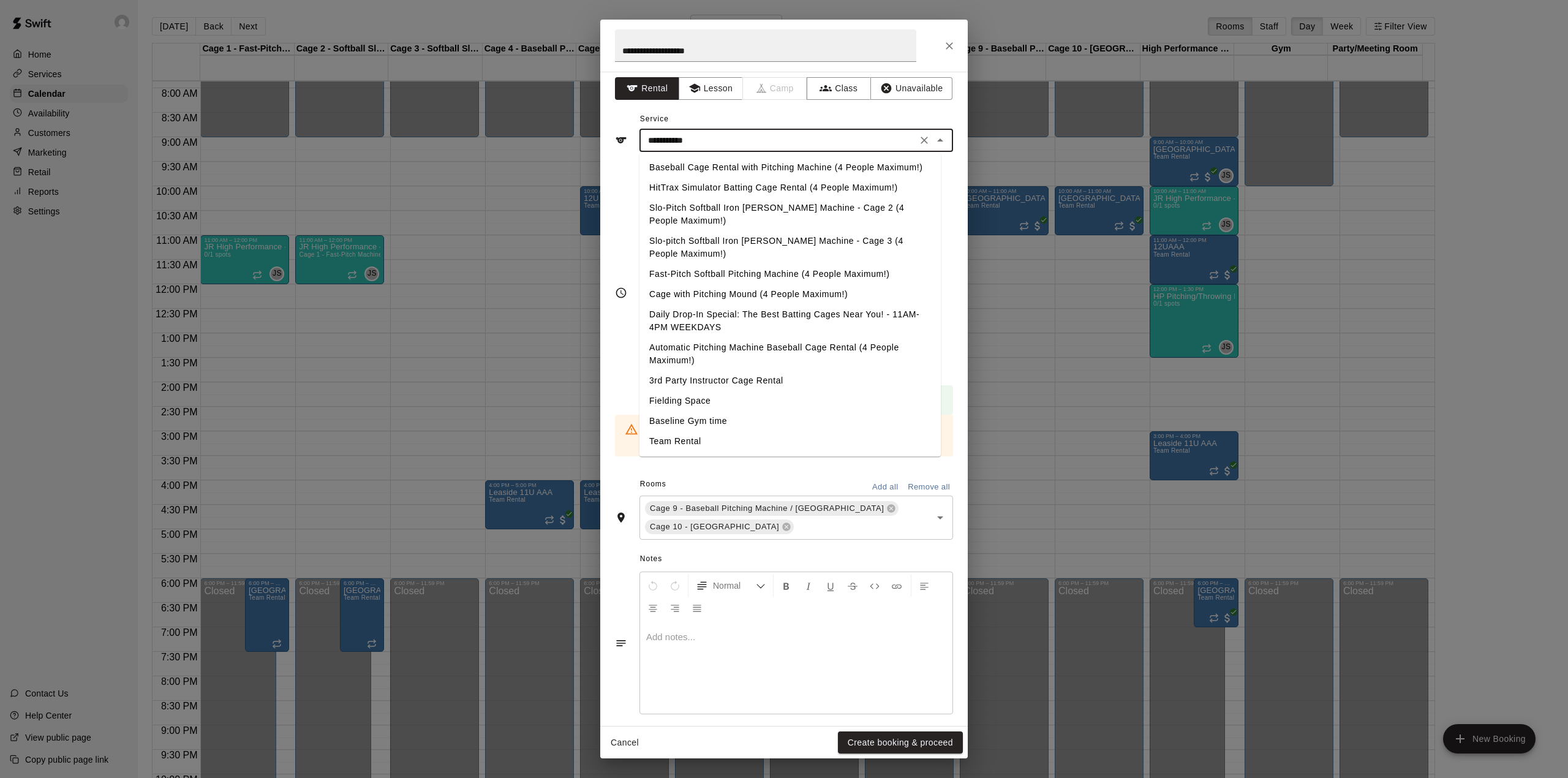
click at [723, 168] on li "Baseball Cage Rental with Pitching Machine (4 People Maximum!)" at bounding box center [790, 167] width 302 height 20
type input "**********"
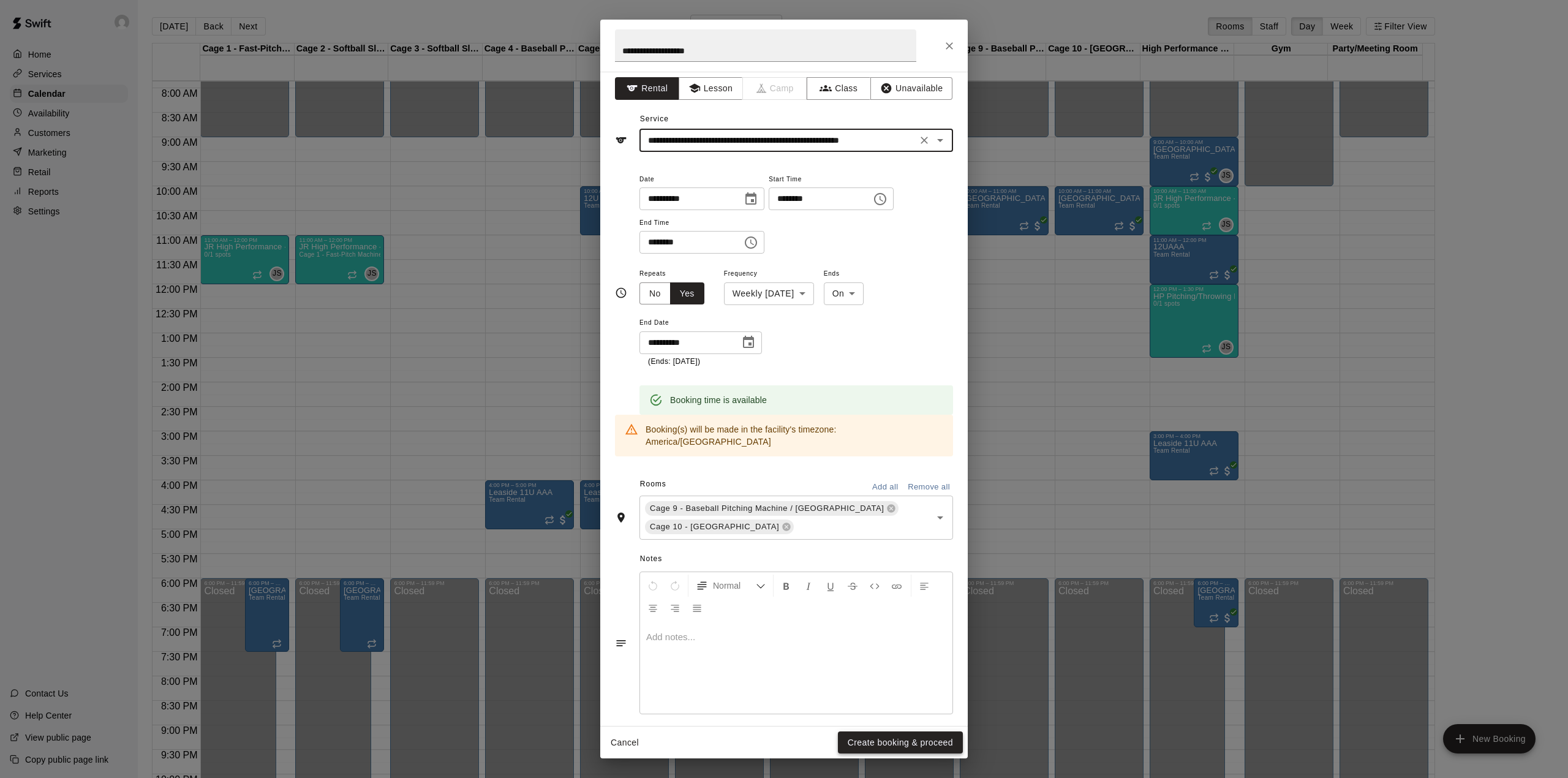
click at [868, 750] on button "Create booking & proceed" at bounding box center [900, 743] width 125 height 23
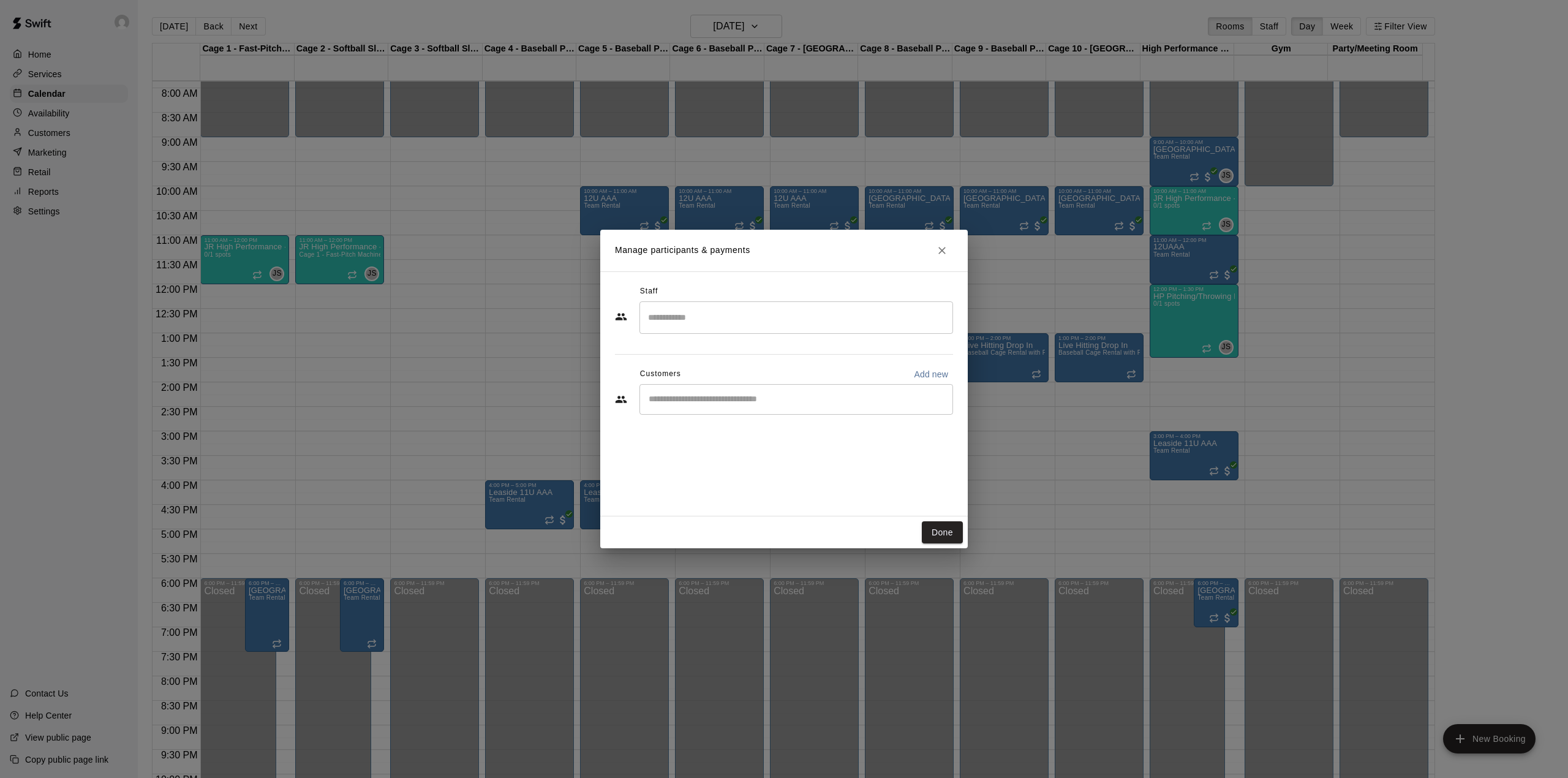
click at [691, 400] on input "Start typing to search customers..." at bounding box center [796, 400] width 302 height 12
type input "****"
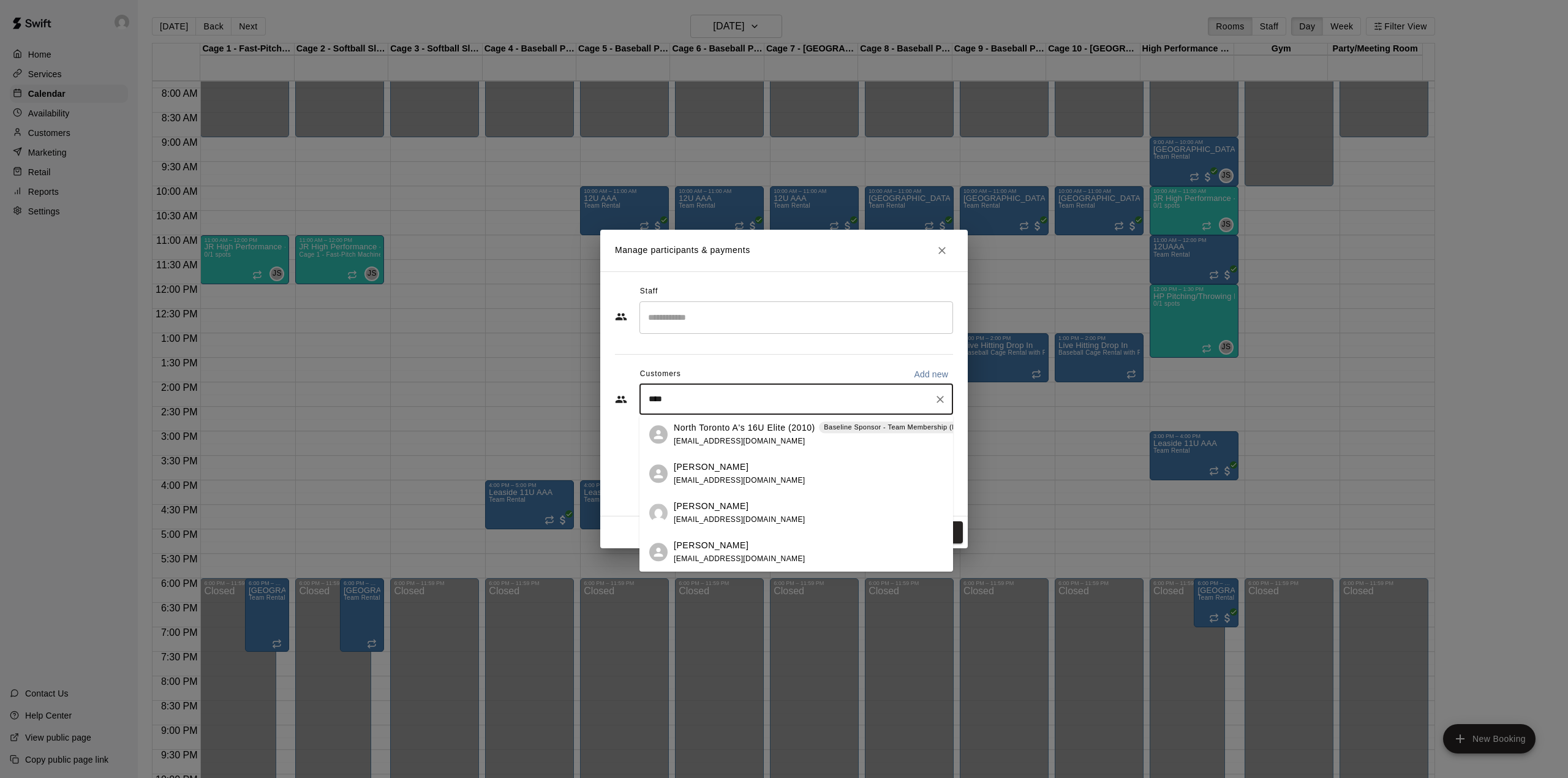
click at [740, 434] on div "North Toronto A's 16U Elite (2010) Baseline Sponsor - Team Membership (Batting …" at bounding box center [840, 434] width 332 height 26
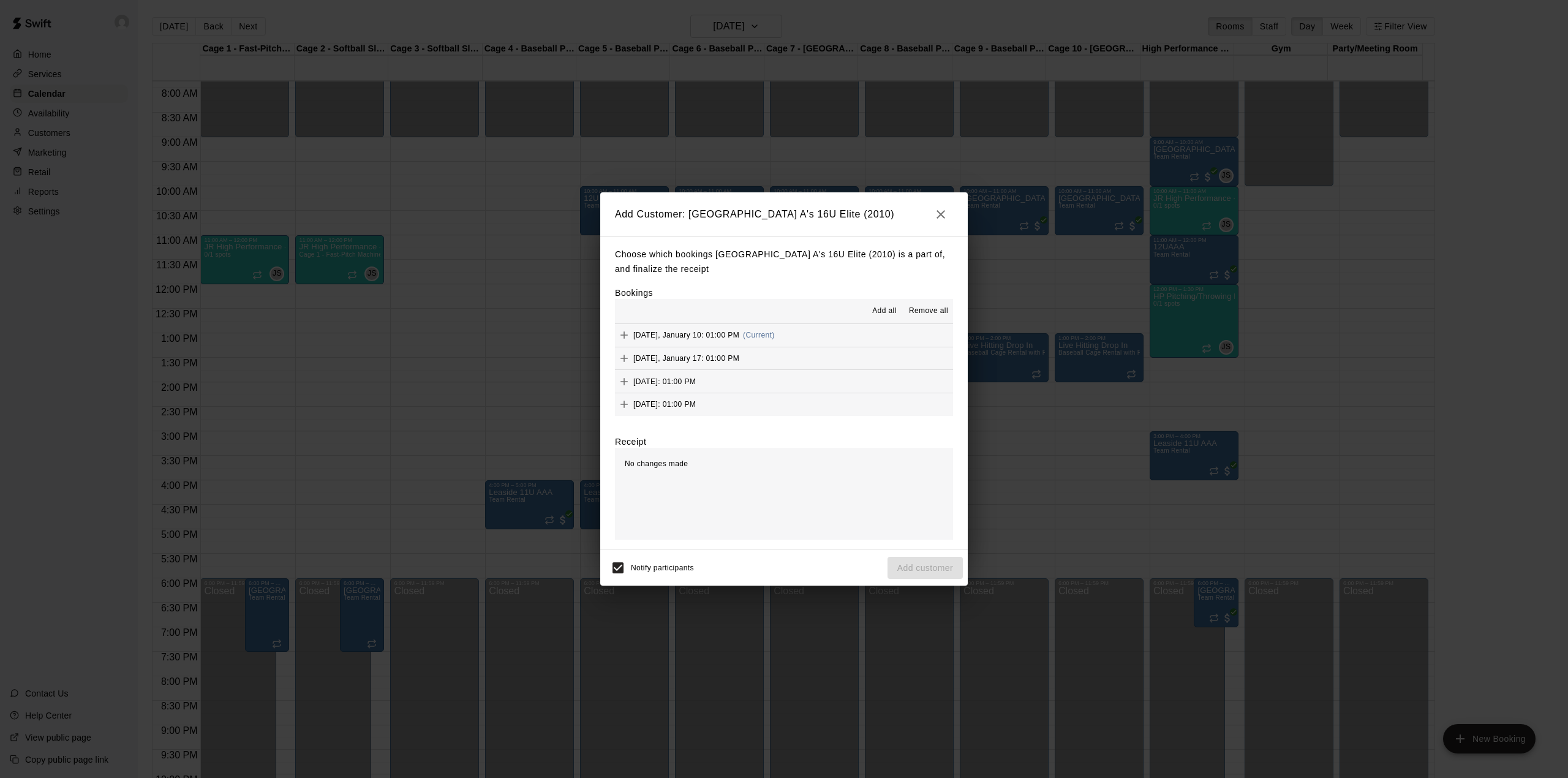
click at [878, 305] on button "Add all" at bounding box center [884, 311] width 39 height 20
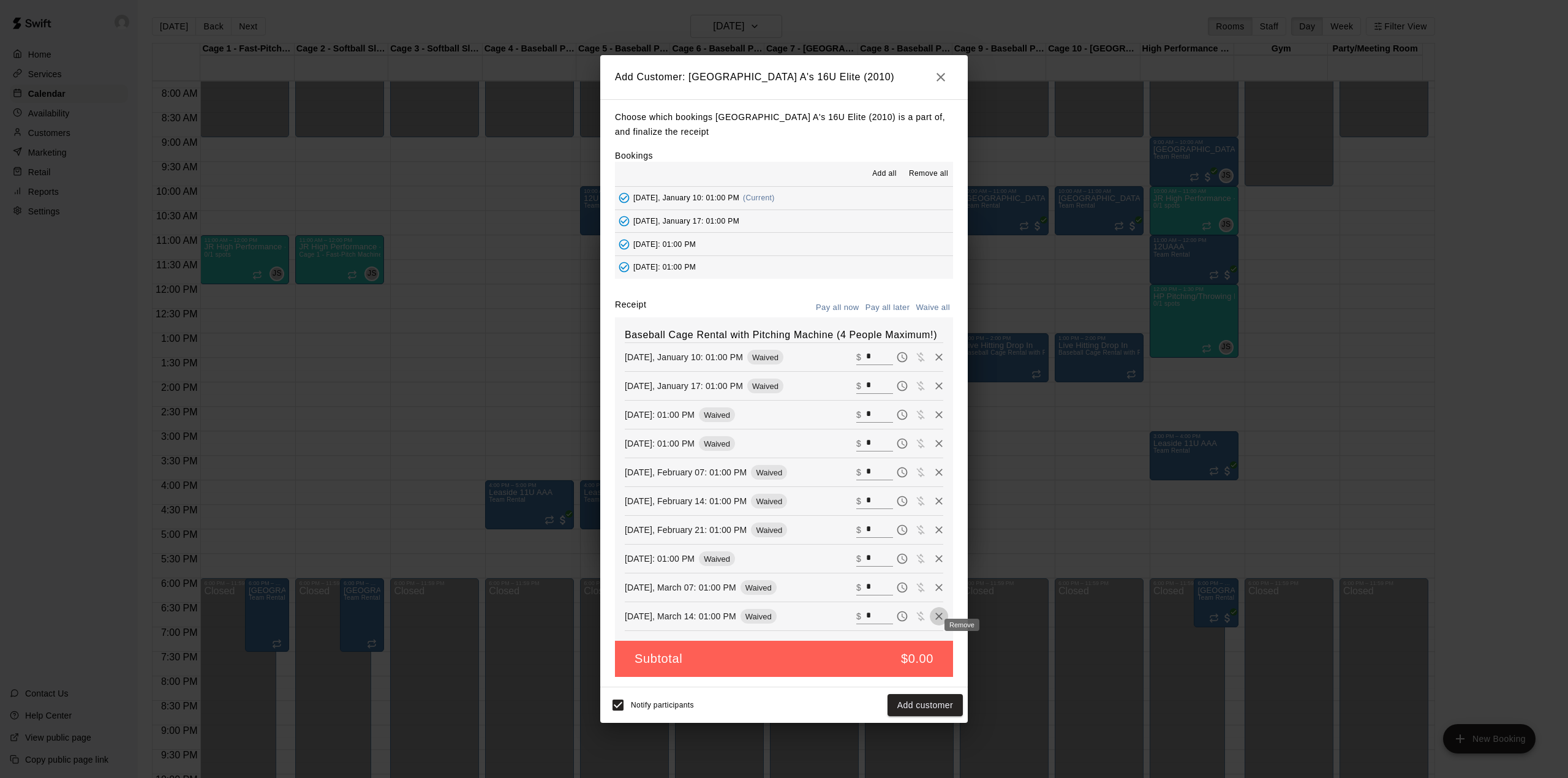
click at [933, 622] on icon "Remove" at bounding box center [939, 616] width 12 height 12
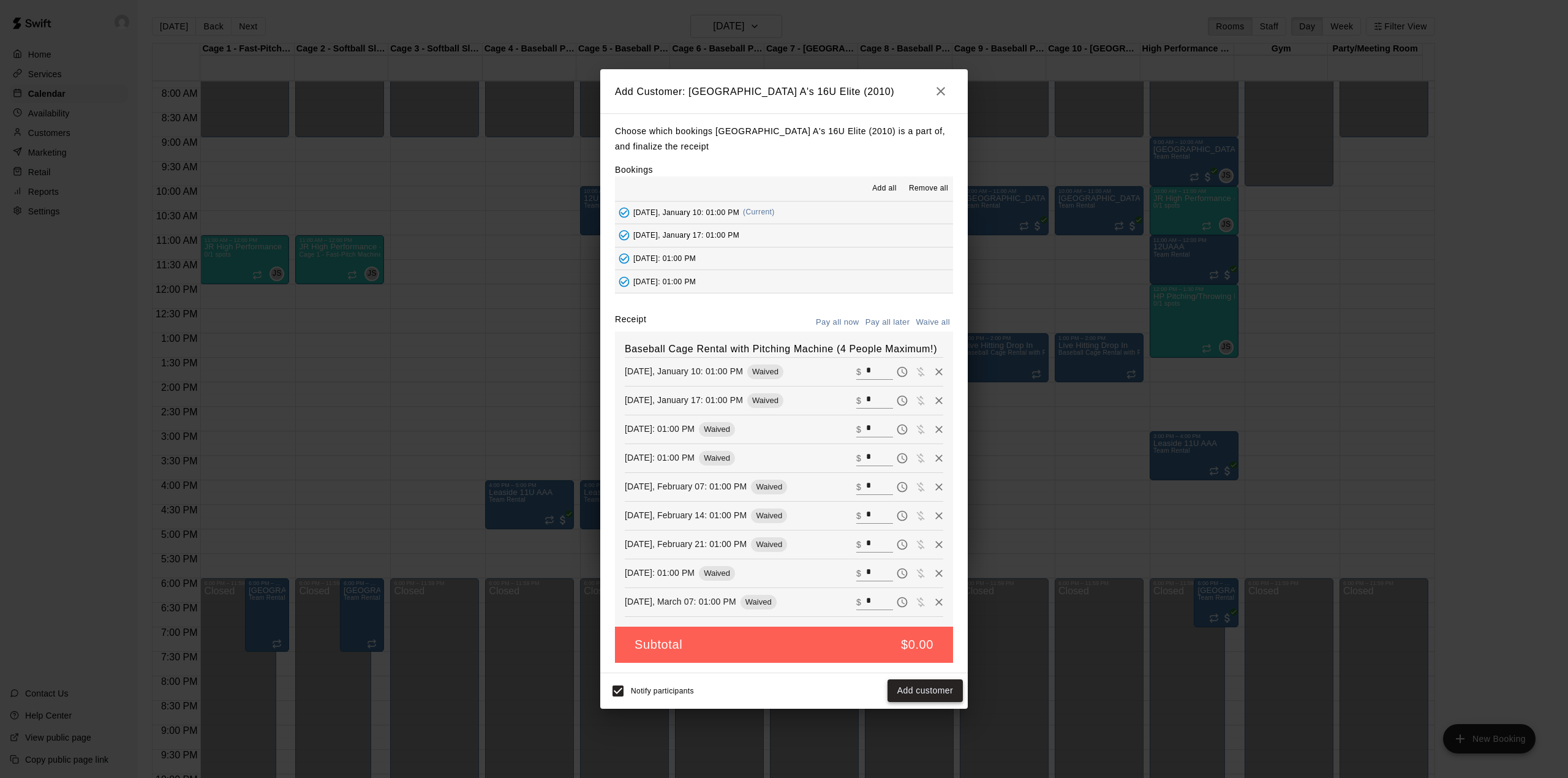
click at [929, 702] on button "Add customer" at bounding box center [925, 691] width 75 height 23
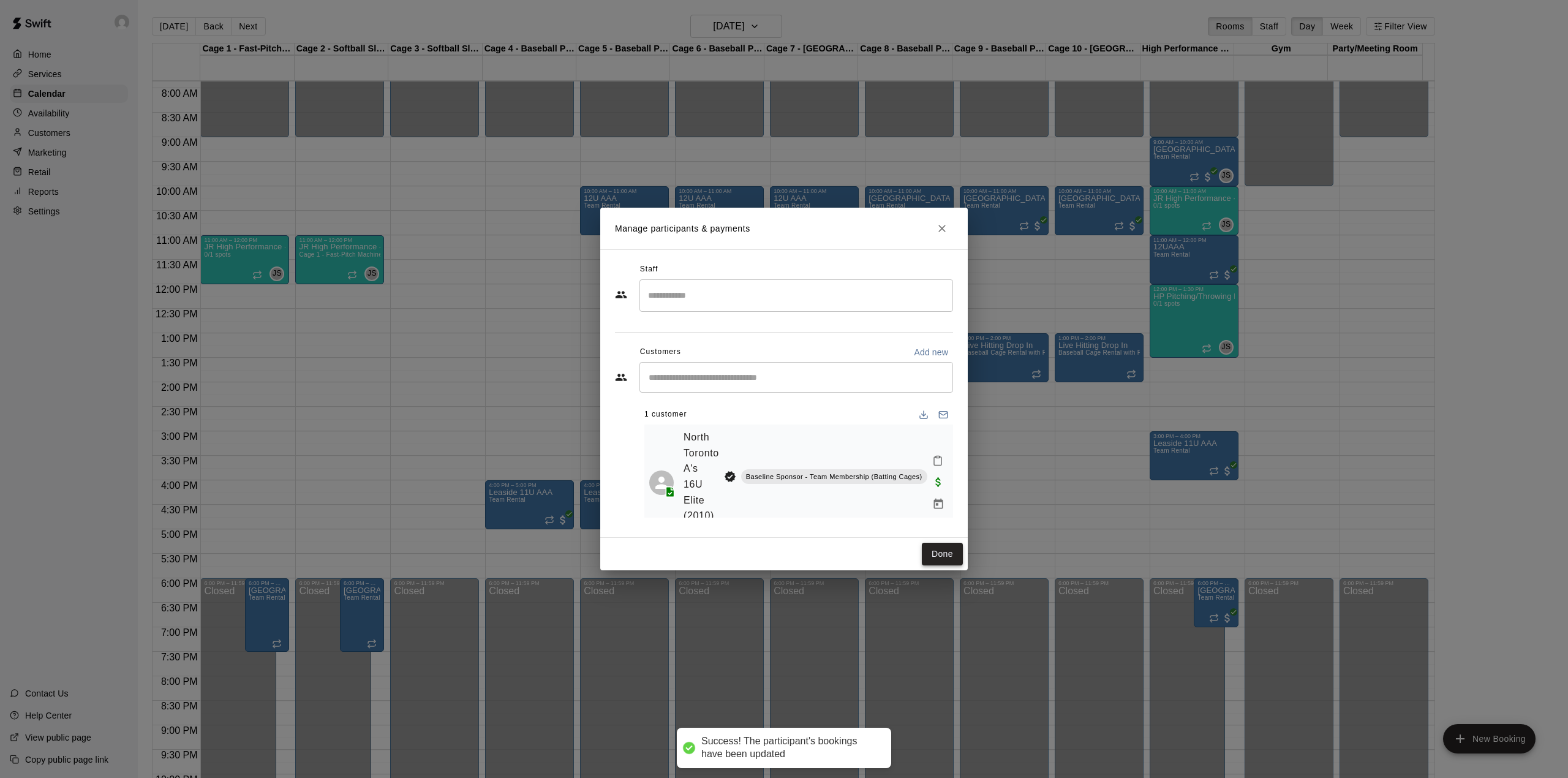
click at [951, 550] on button "Done" at bounding box center [942, 554] width 41 height 23
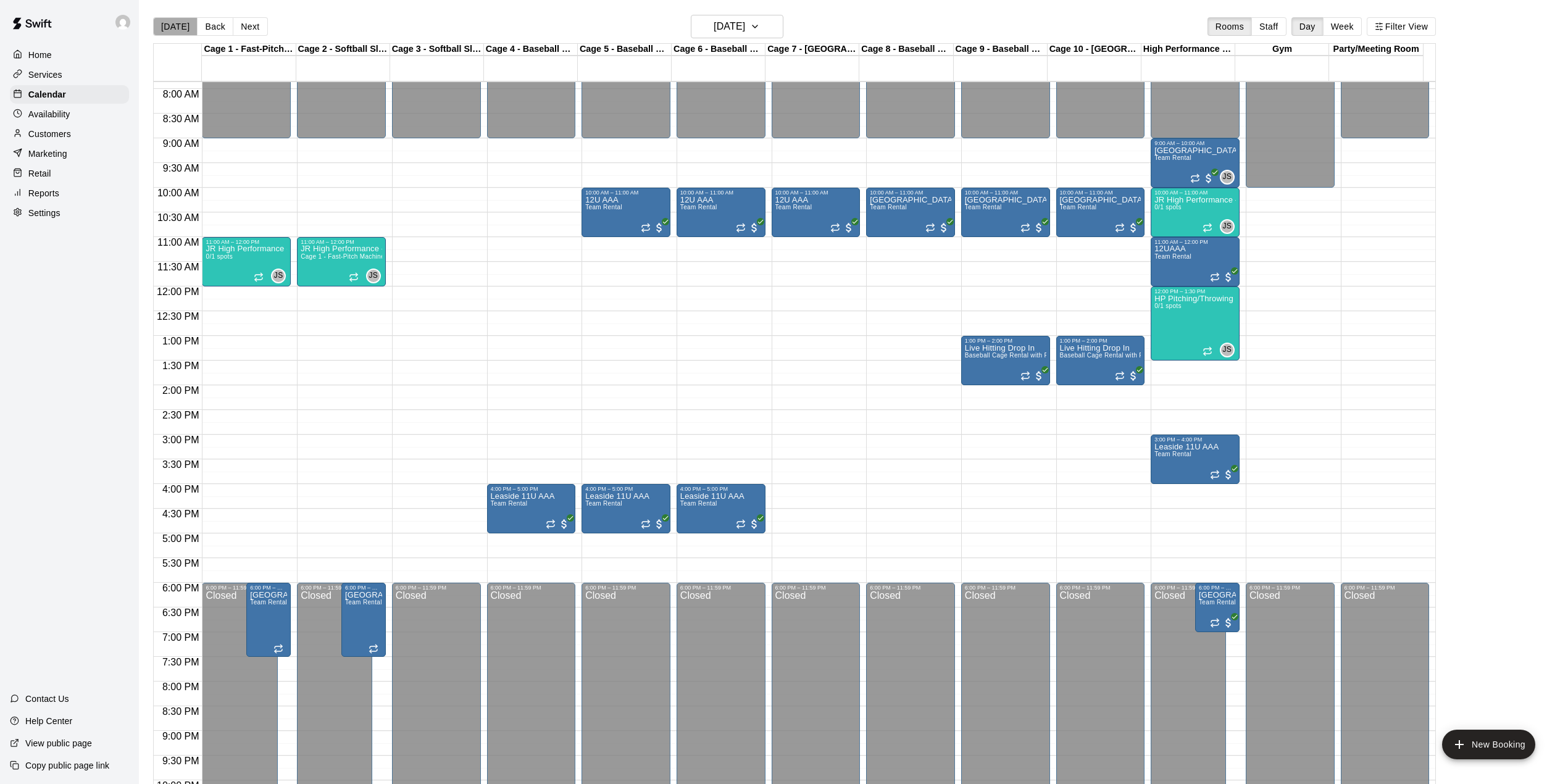
click at [176, 17] on button "[DATE]" at bounding box center [175, 27] width 44 height 18
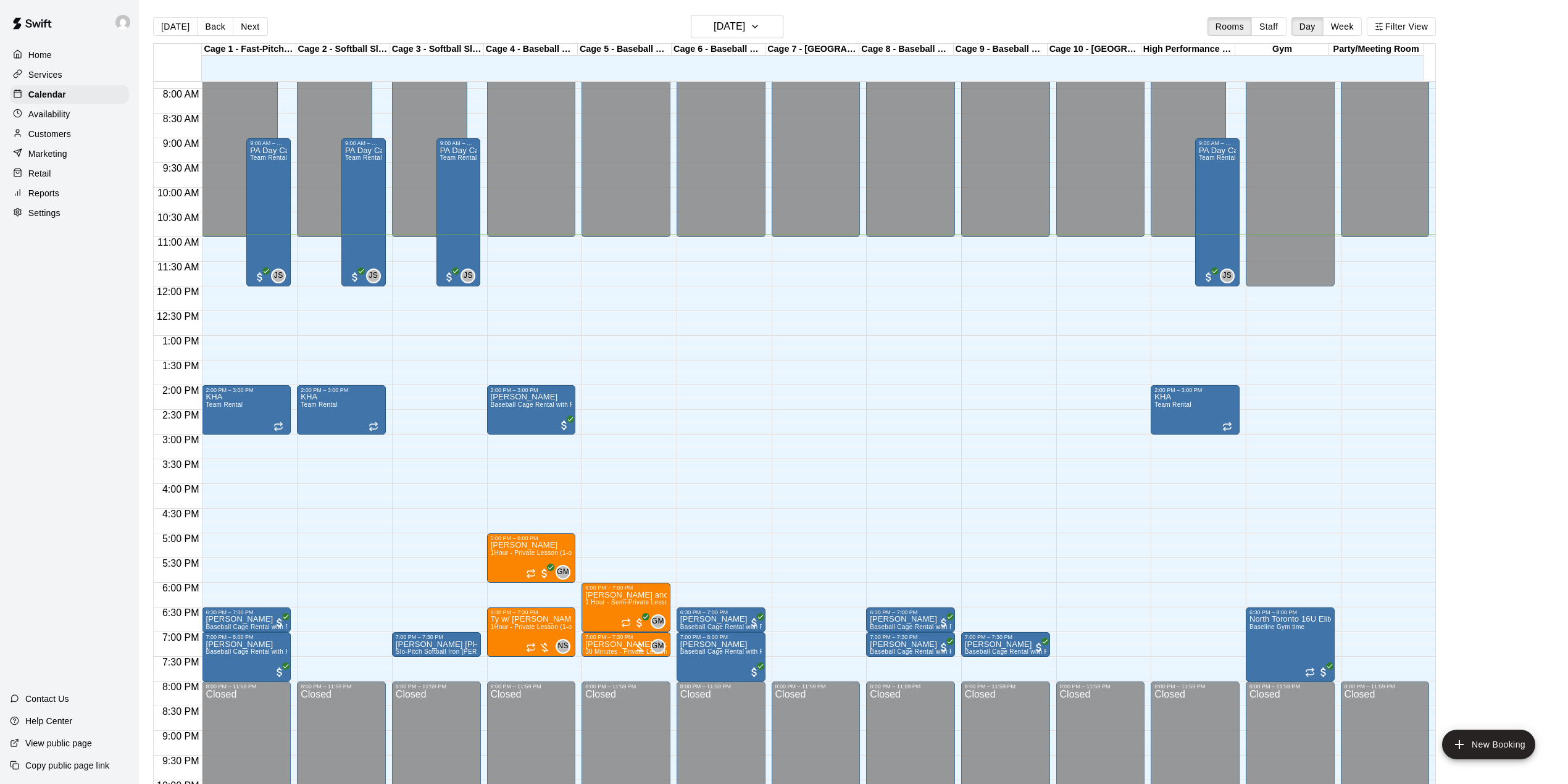
scroll to position [141, 0]
